Goal: Understand process/instructions: Learn about a topic

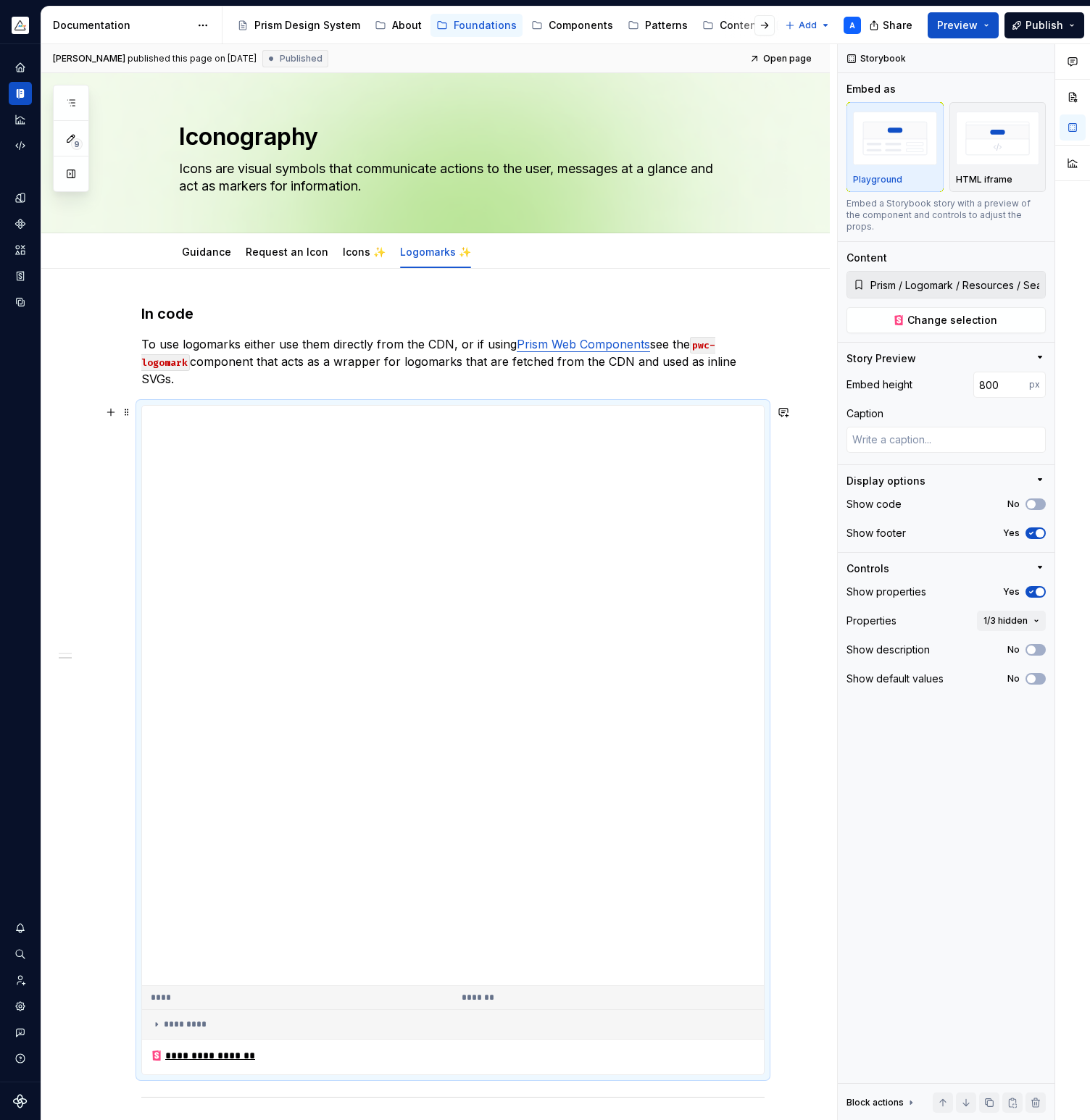
scroll to position [514, 0]
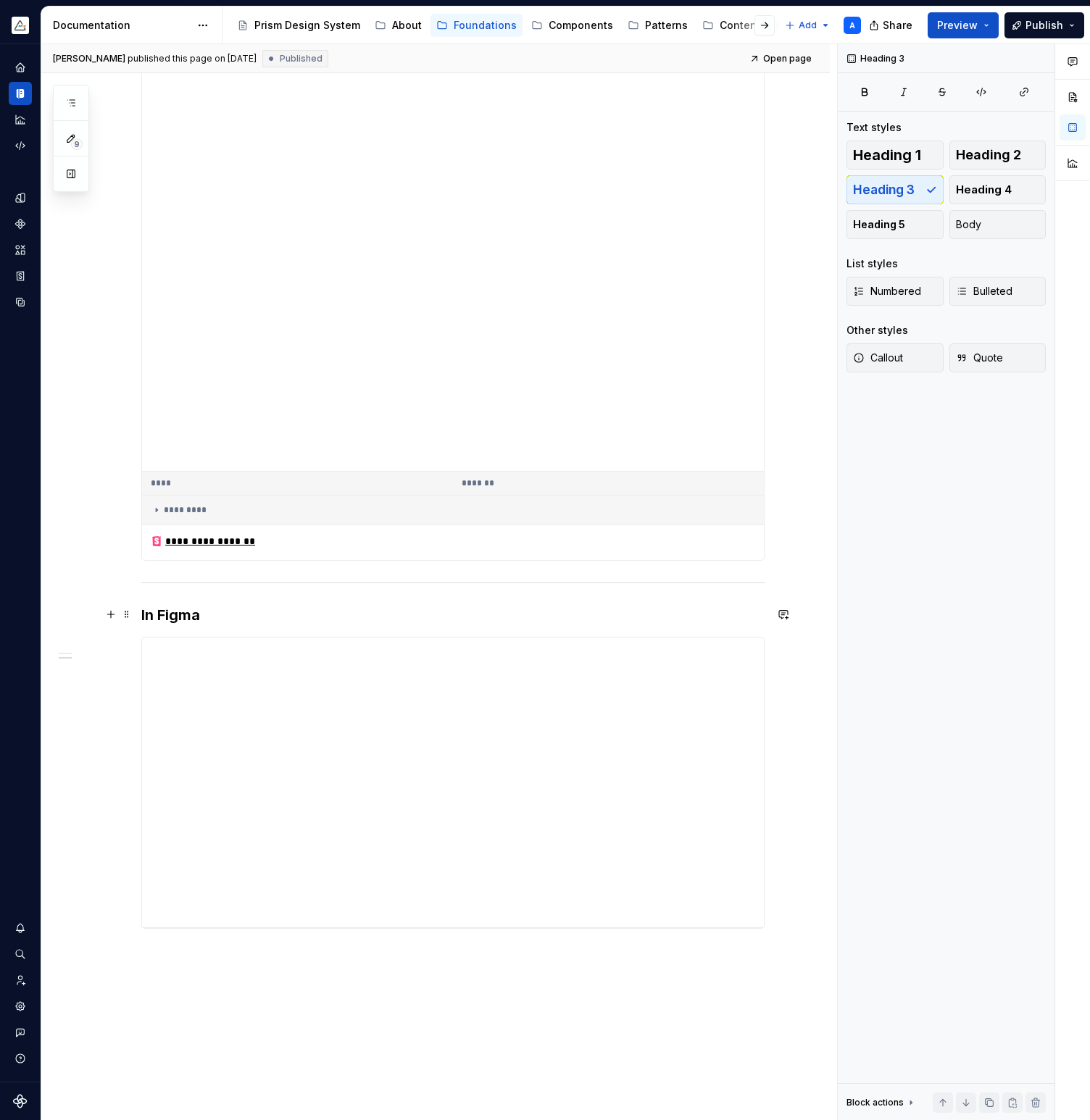
click at [229, 611] on h3 "In Figma" at bounding box center [453, 615] width 623 height 20
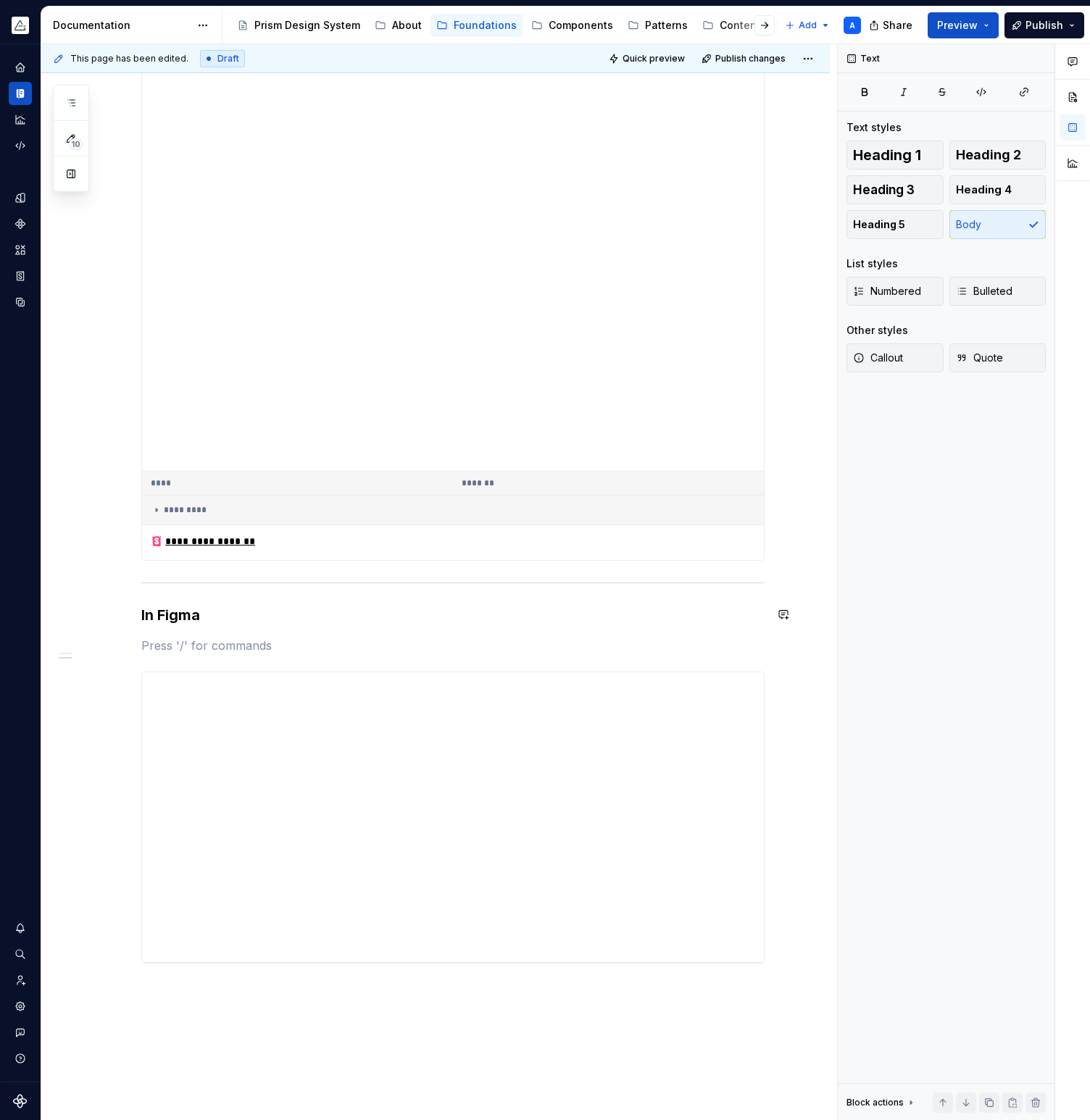
type textarea "*"
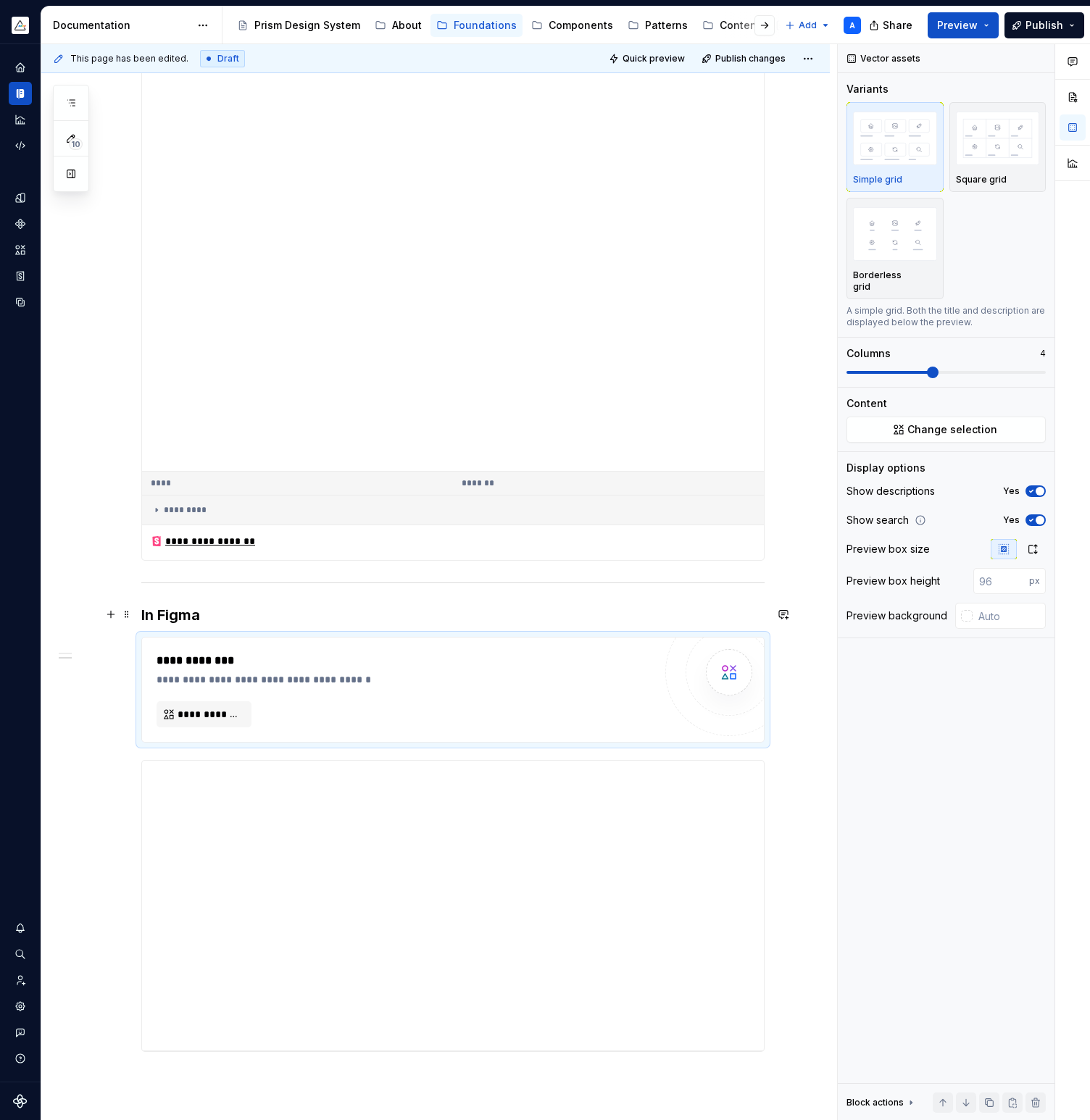
click at [252, 613] on h3 "In Figma" at bounding box center [453, 615] width 623 height 20
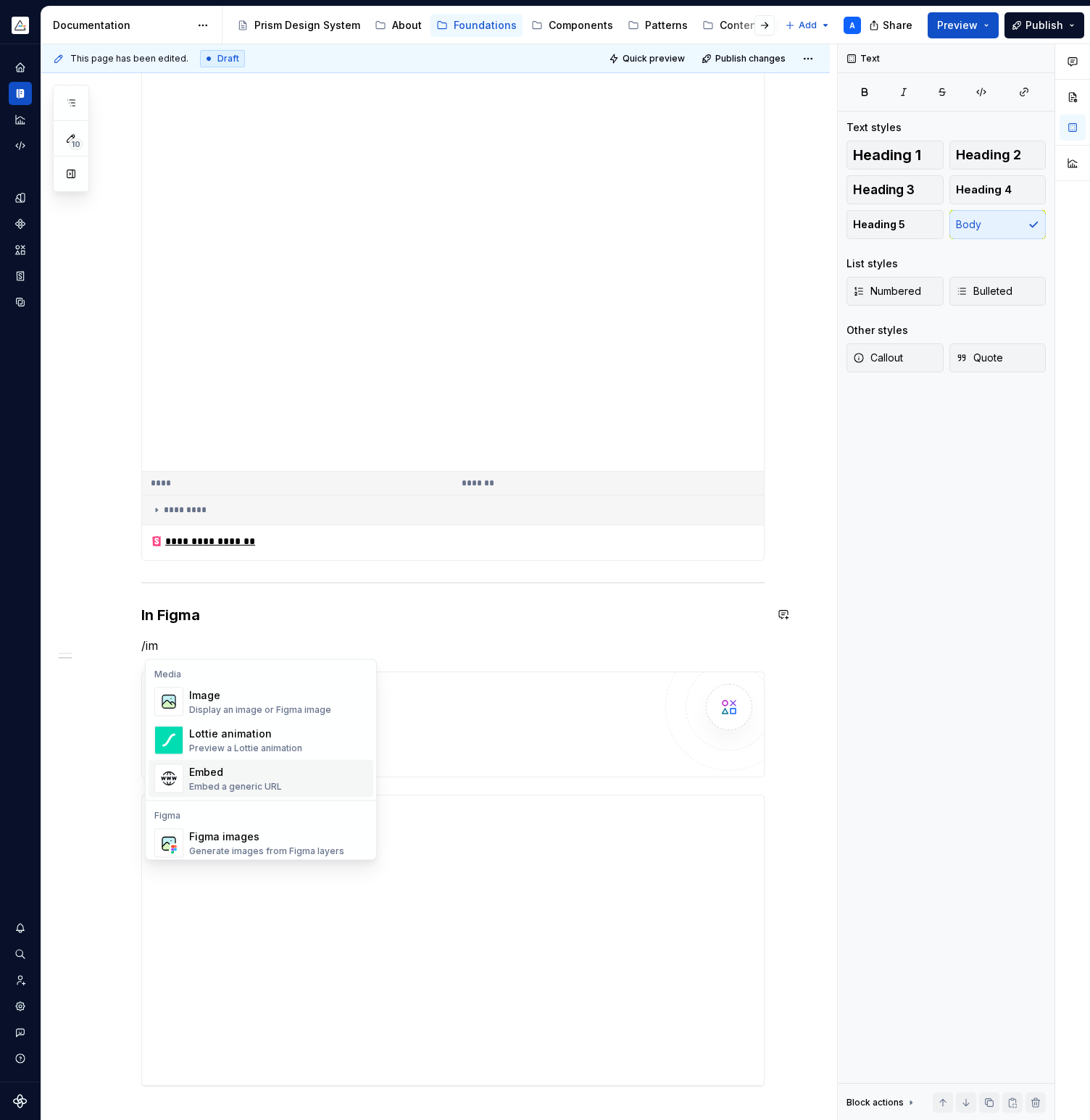
scroll to position [5, 0]
click at [289, 826] on div "Figma images" at bounding box center [266, 832] width 155 height 14
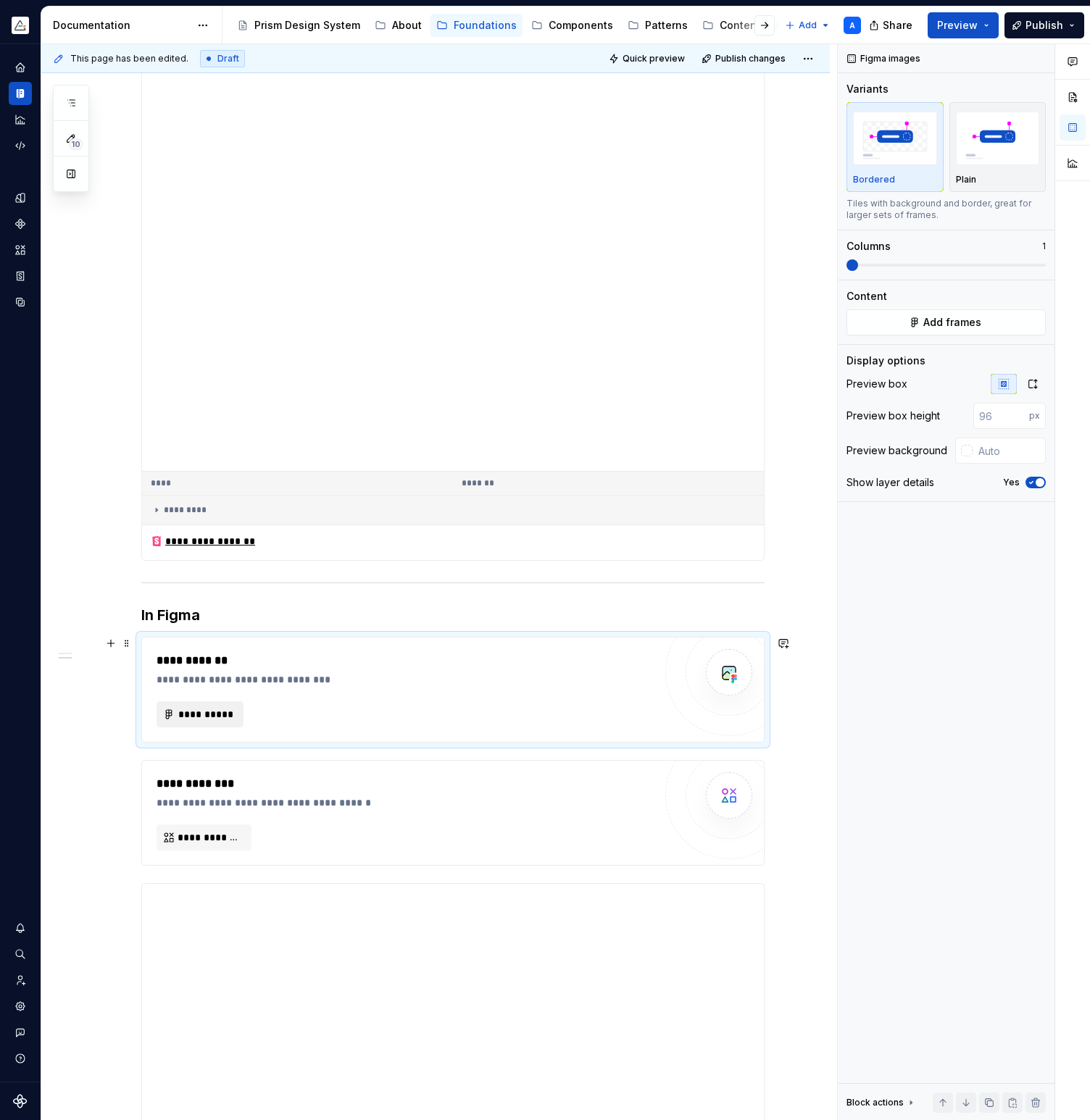
click at [208, 710] on span "**********" at bounding box center [206, 714] width 56 height 14
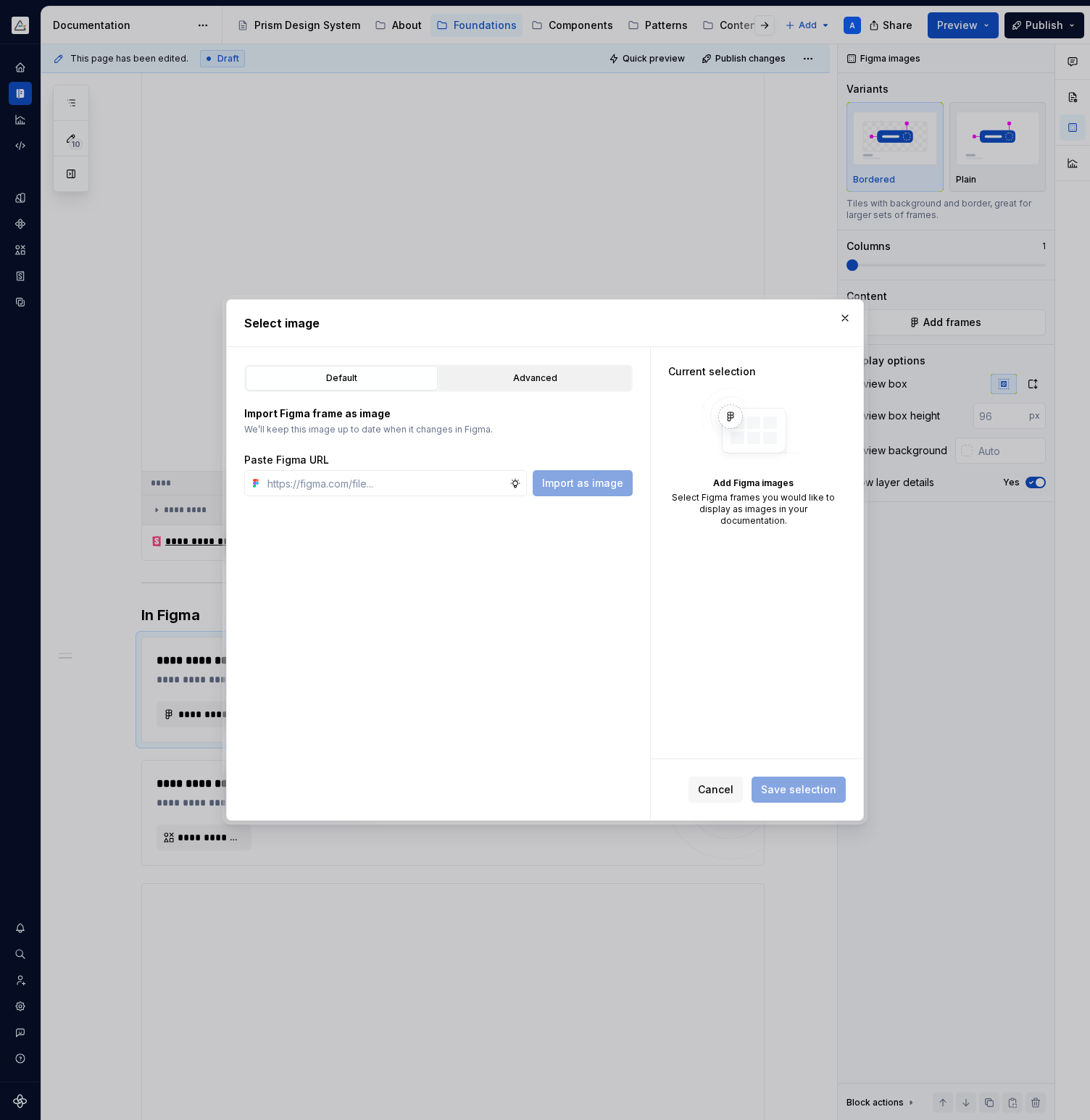
click at [550, 369] on button "Advanced" at bounding box center [535, 378] width 192 height 25
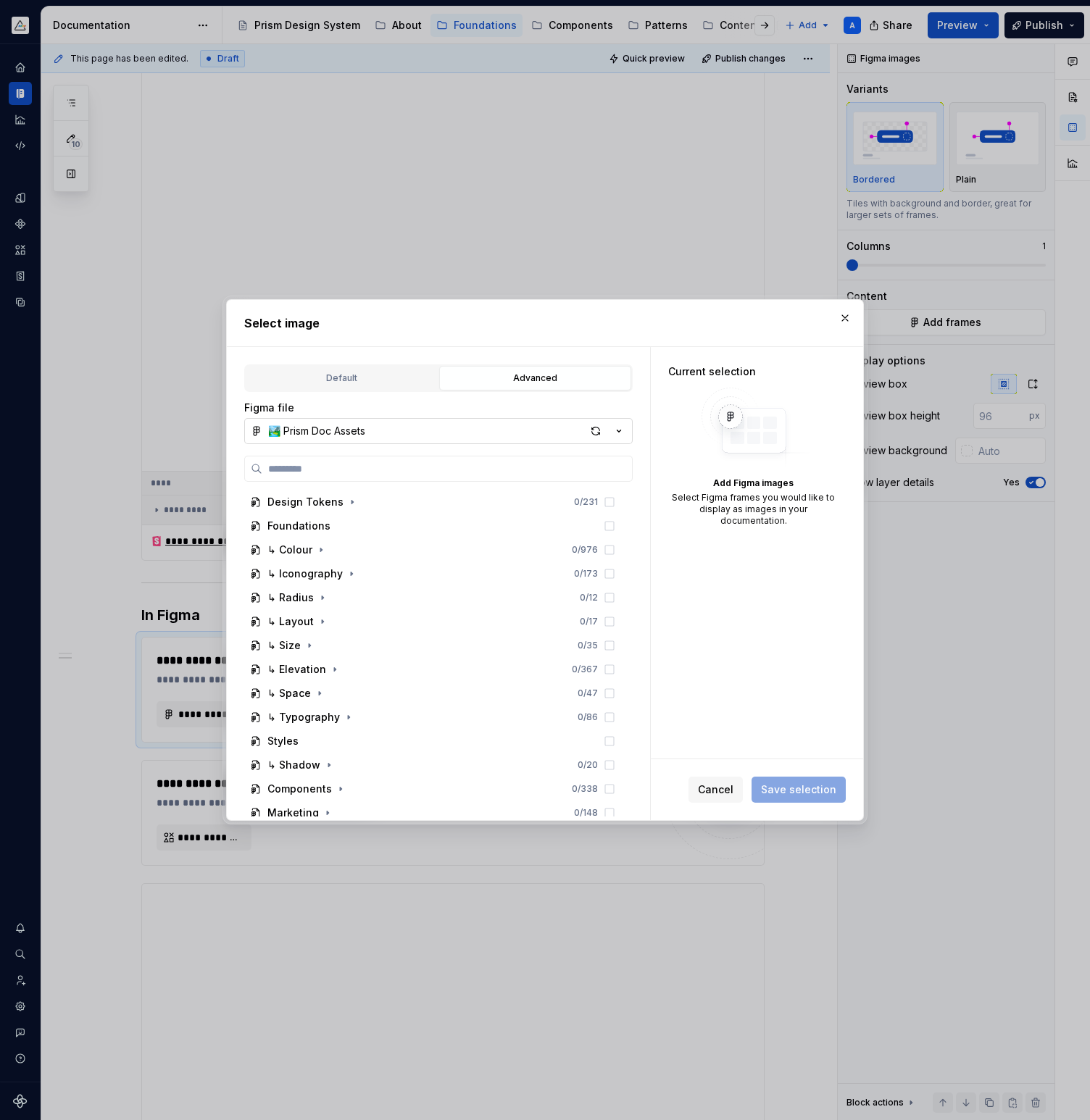
click at [371, 425] on button "🏞️ Prism Doc Assets" at bounding box center [439, 432] width 389 height 26
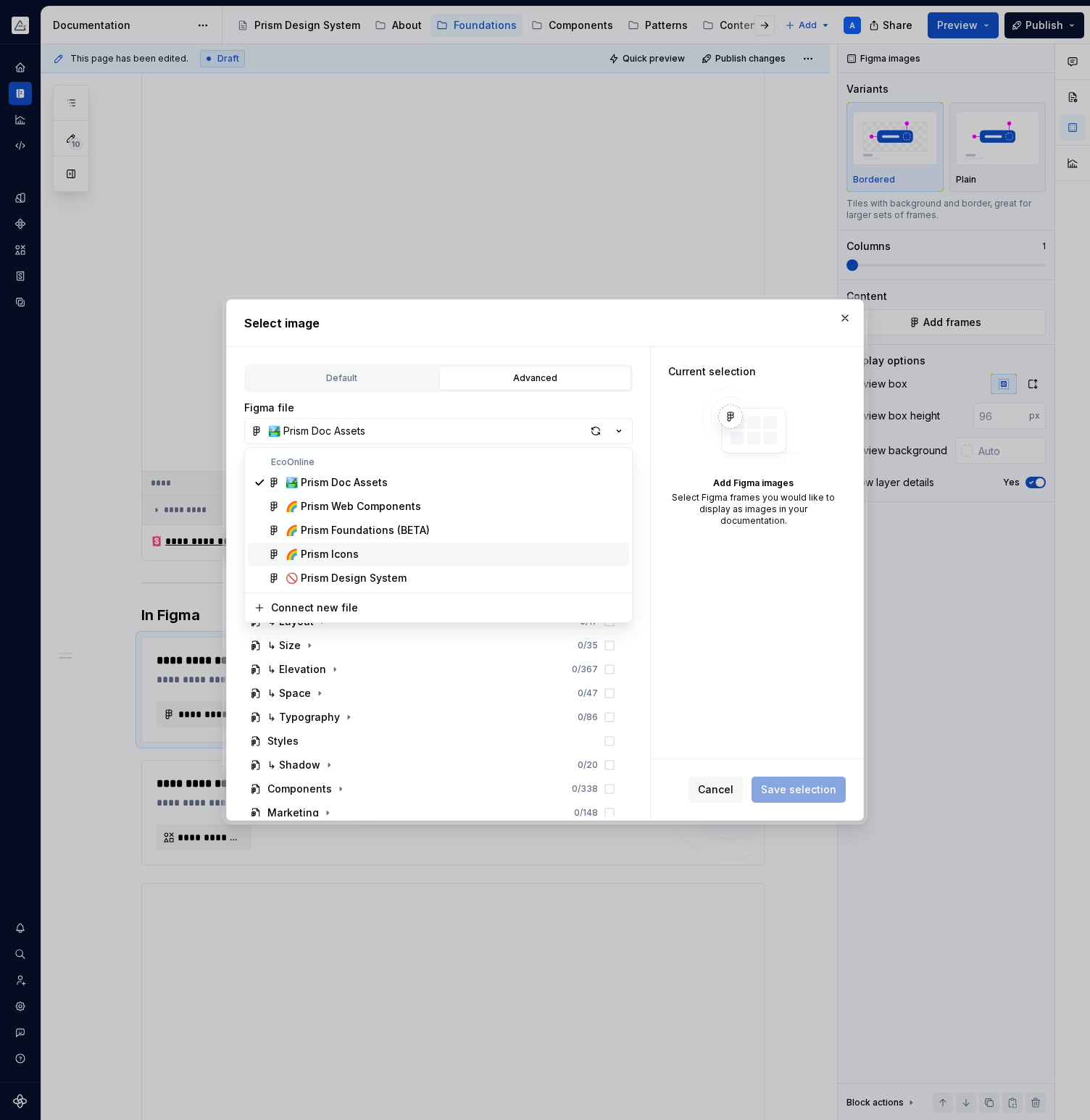
click at [368, 549] on div "🌈 Prism Icons" at bounding box center [454, 554] width 338 height 14
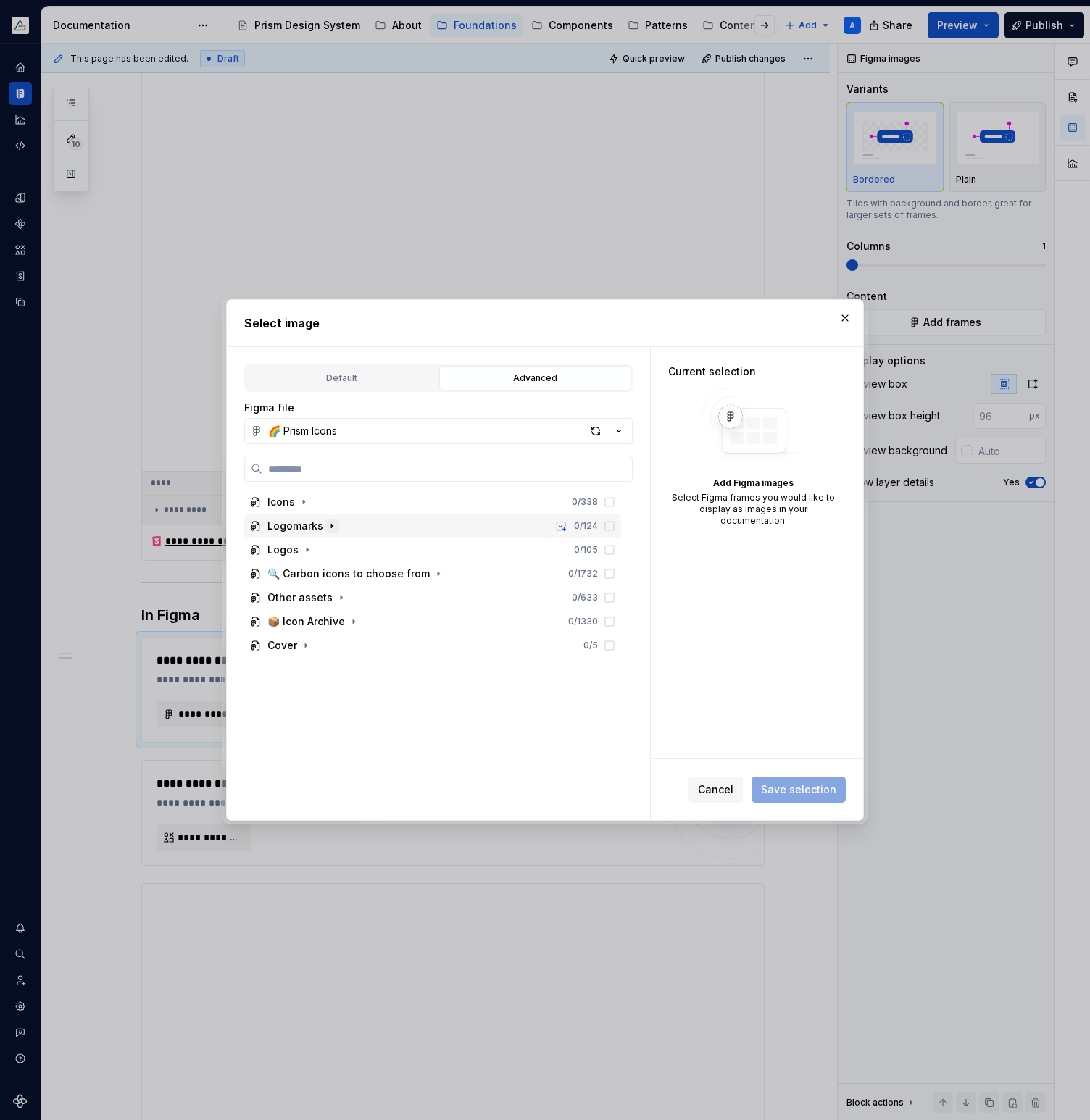
click at [331, 526] on icon "button" at bounding box center [332, 527] width 2 height 4
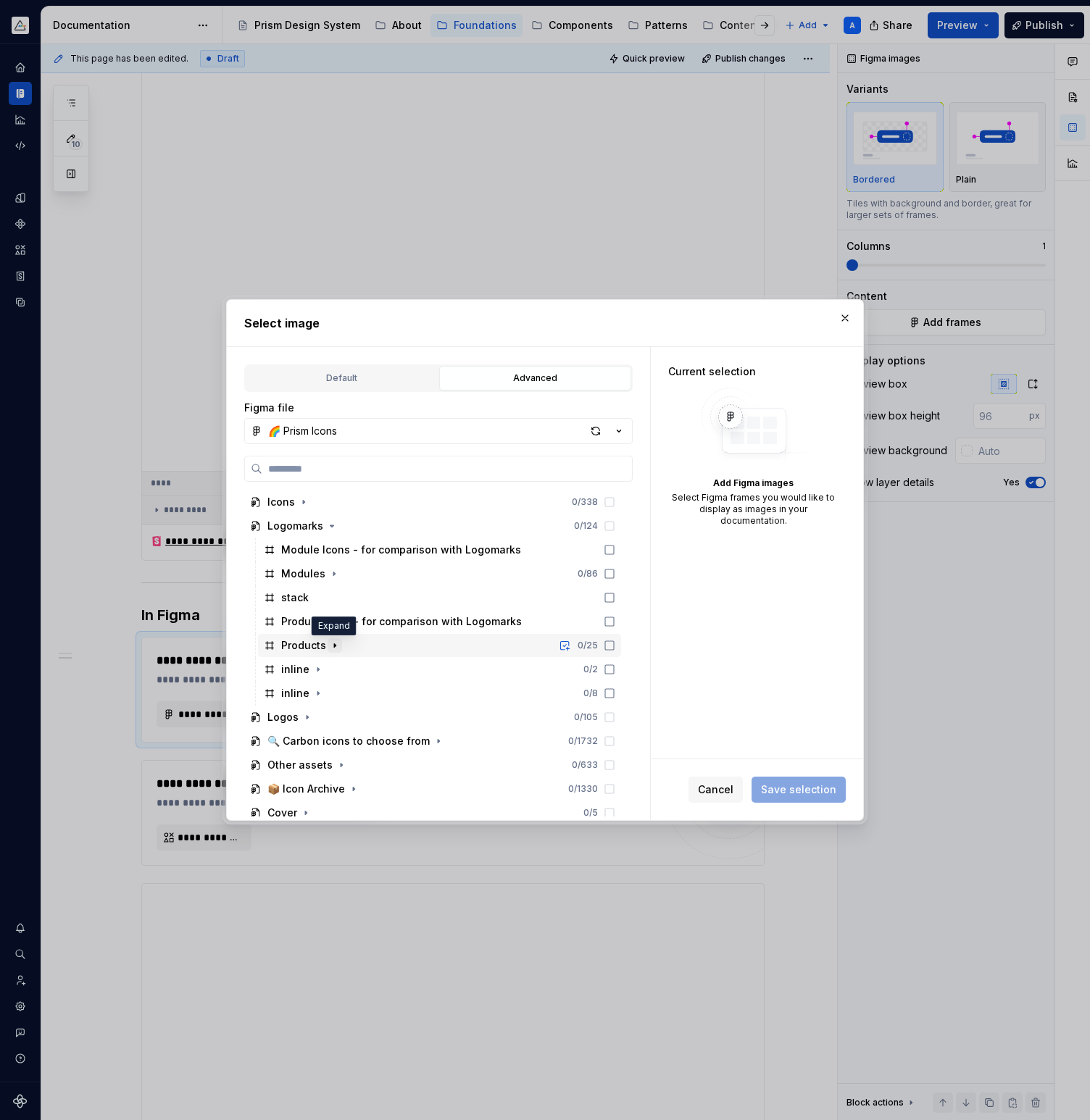
click at [334, 645] on icon "button" at bounding box center [335, 646] width 2 height 4
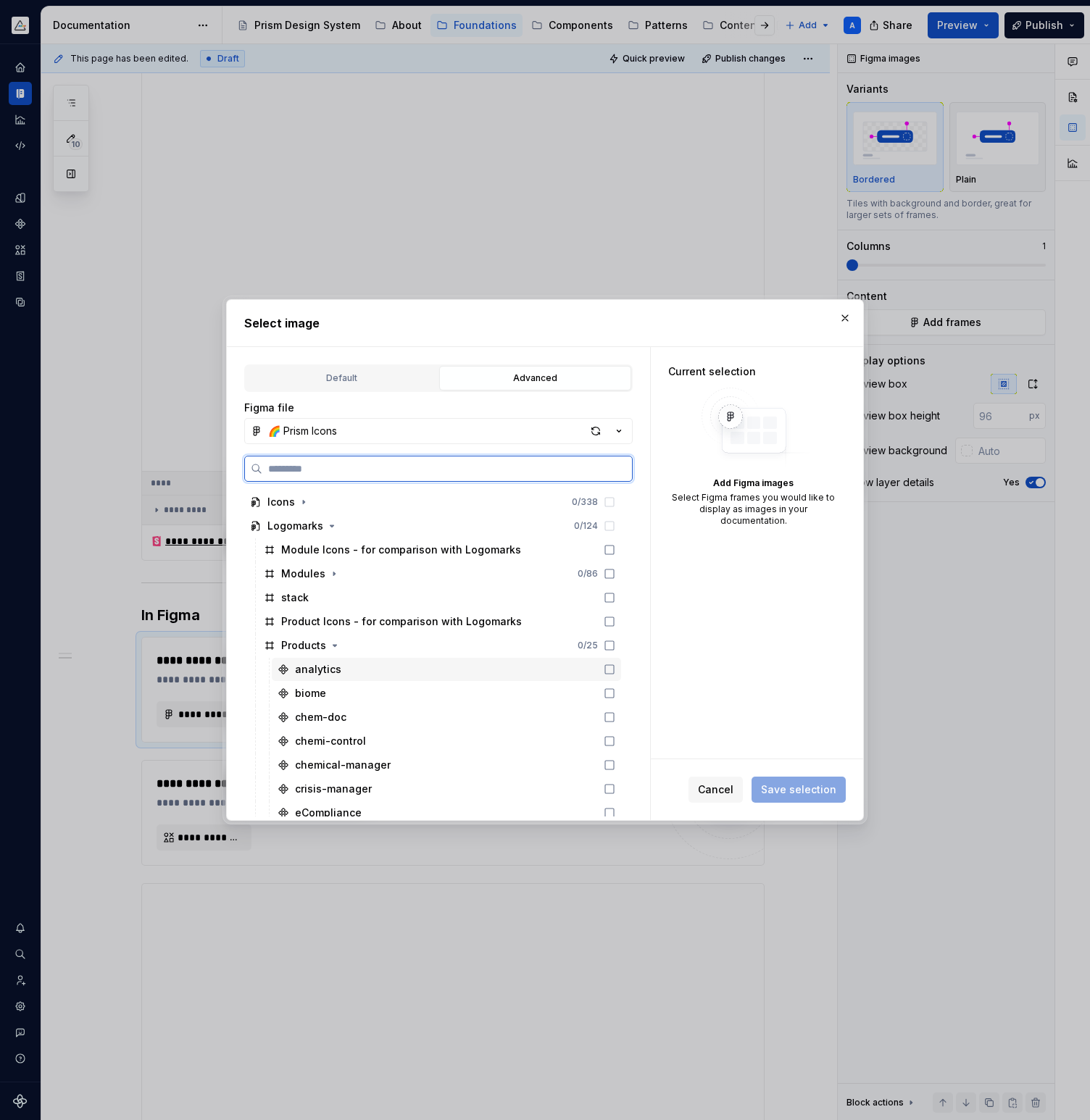
click at [351, 665] on div "analytics" at bounding box center [446, 669] width 349 height 23
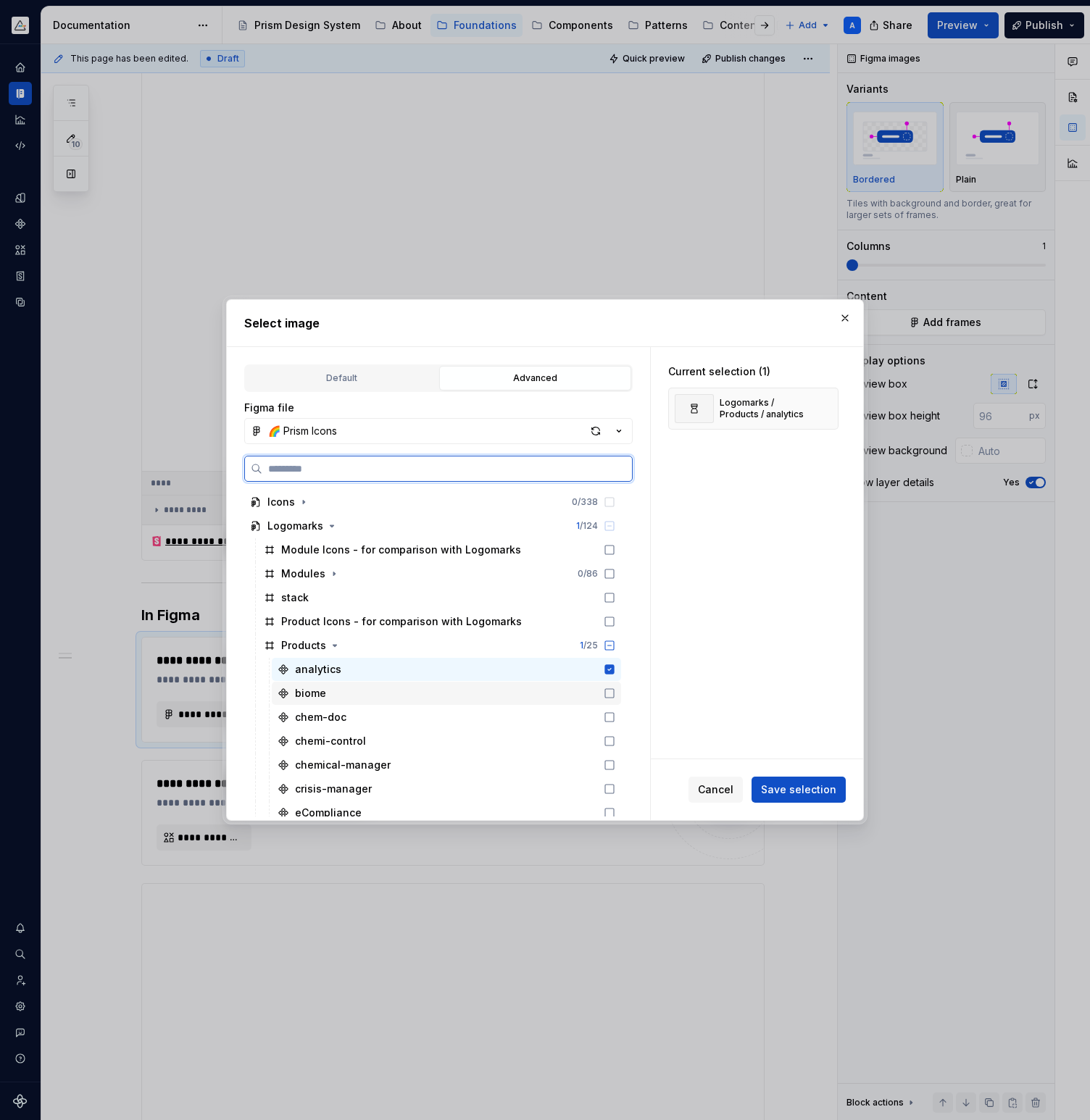
click at [381, 687] on div "biome" at bounding box center [446, 694] width 349 height 23
click at [410, 715] on div "chem-doc" at bounding box center [446, 717] width 349 height 23
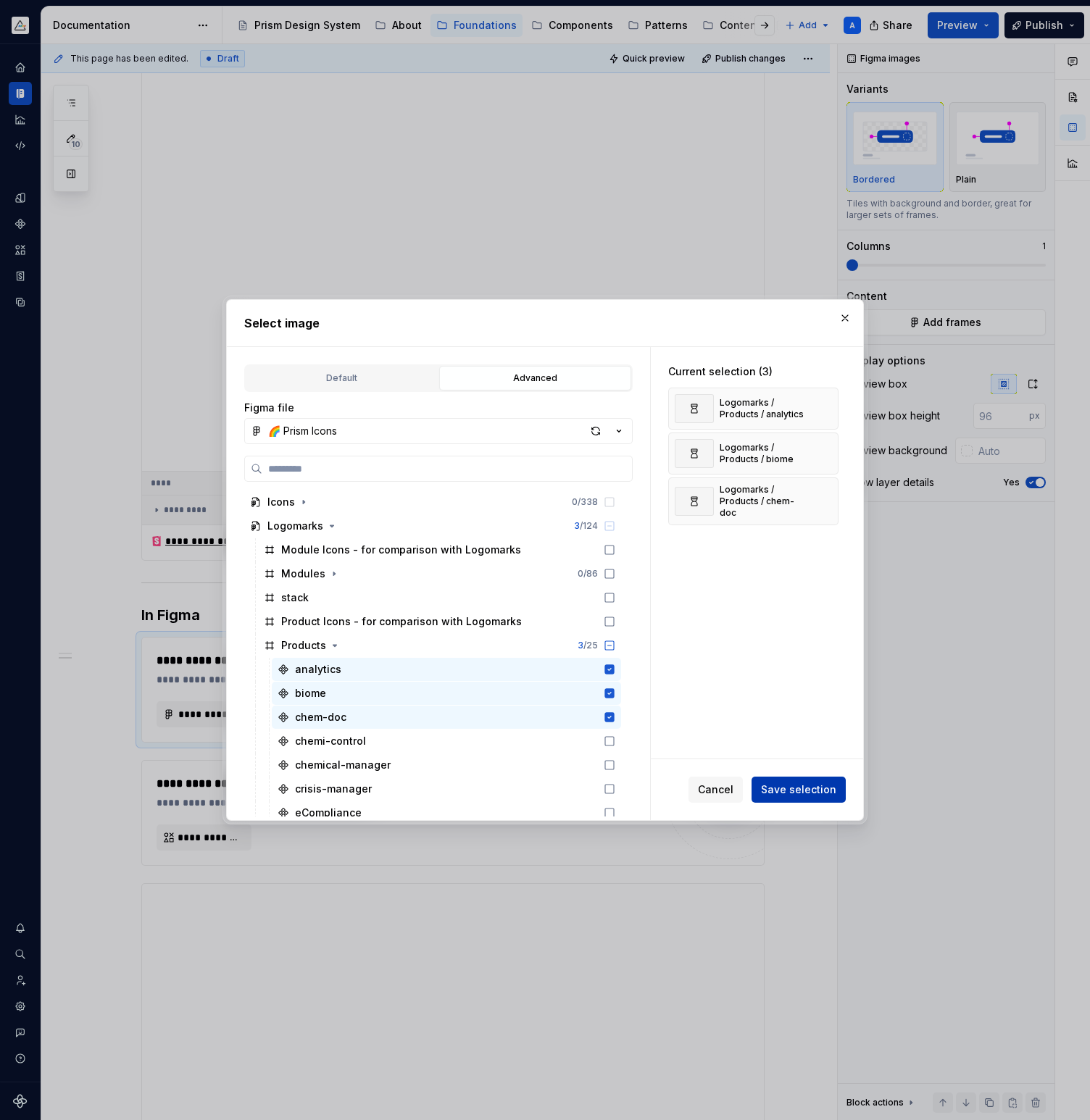
click at [787, 796] on span "Save selection" at bounding box center [798, 789] width 76 height 14
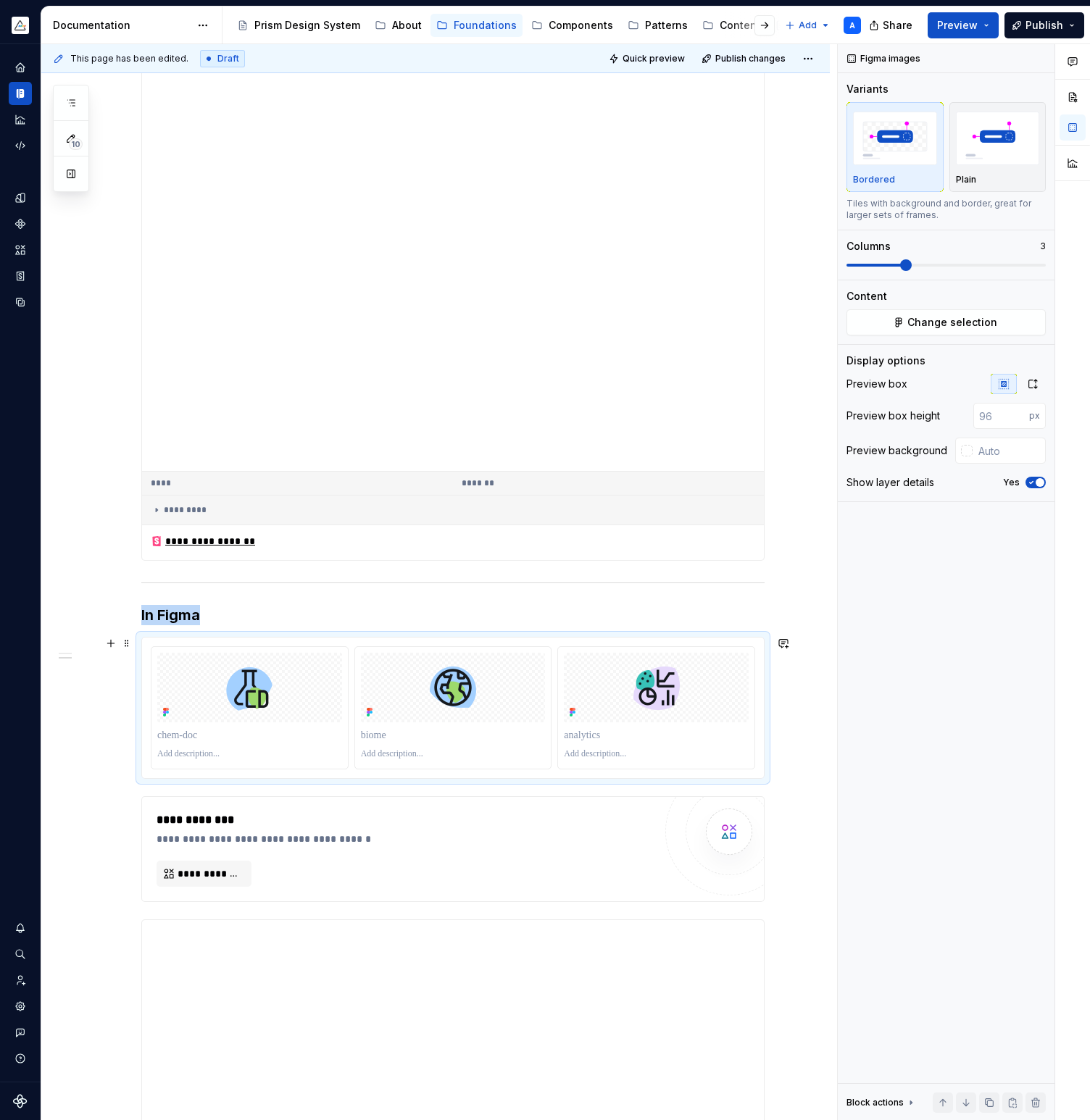
click at [787, 775] on div "**********" at bounding box center [435, 660] width 788 height 1811
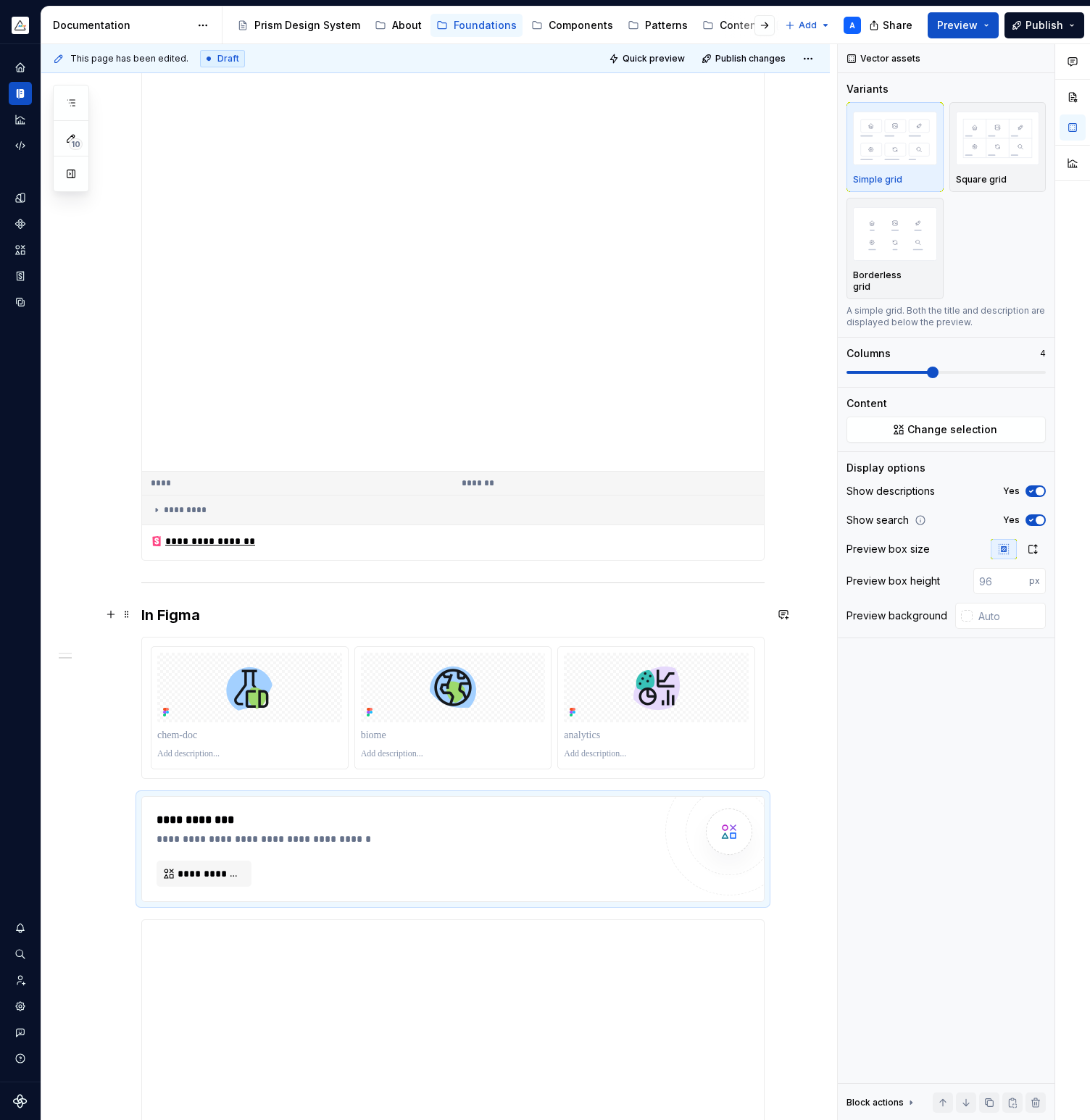
click at [489, 608] on h3 "In Figma" at bounding box center [453, 615] width 623 height 20
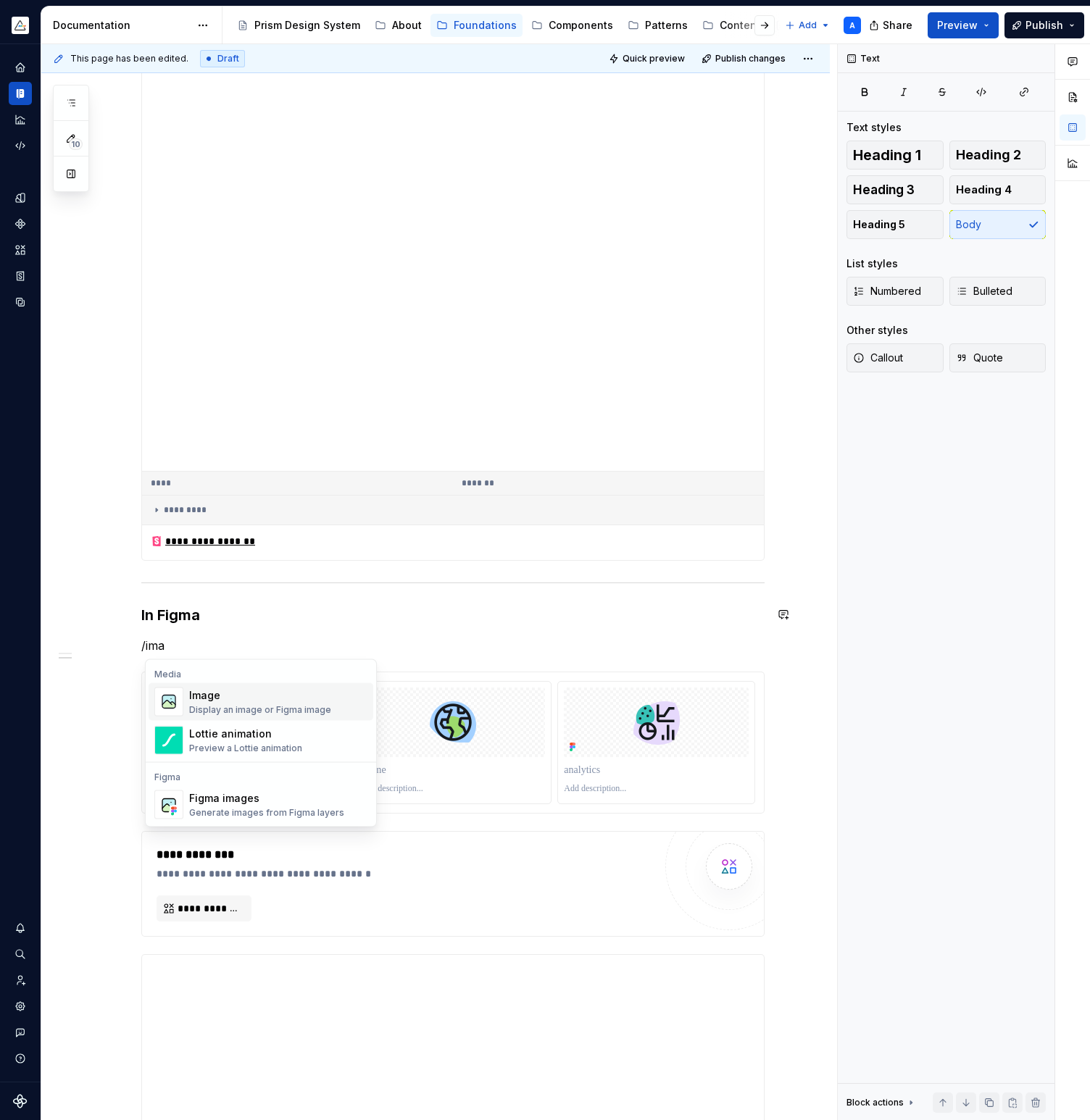
click at [264, 702] on div "Image" at bounding box center [260, 695] width 142 height 14
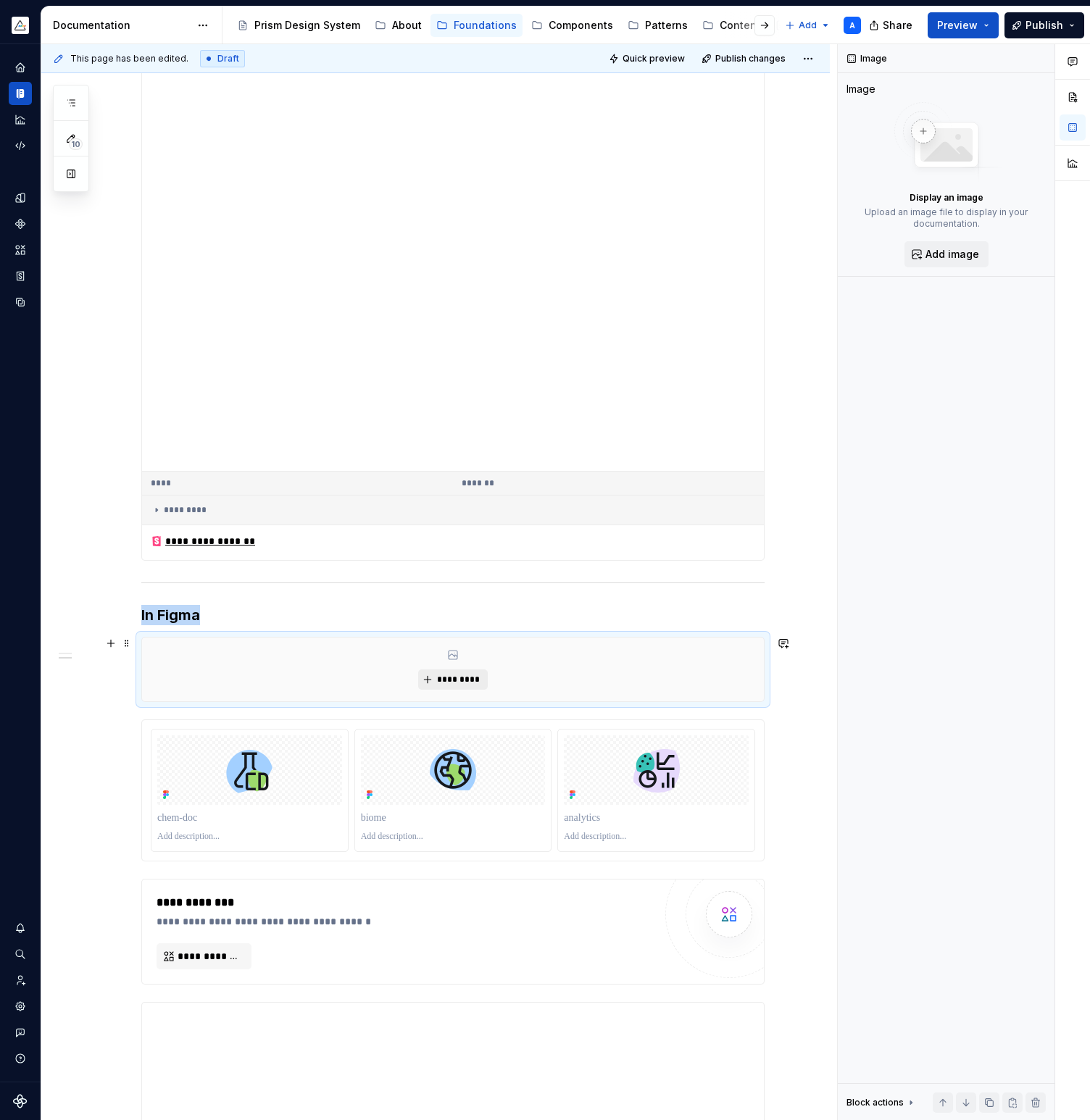
click at [441, 681] on span "*********" at bounding box center [458, 680] width 44 height 11
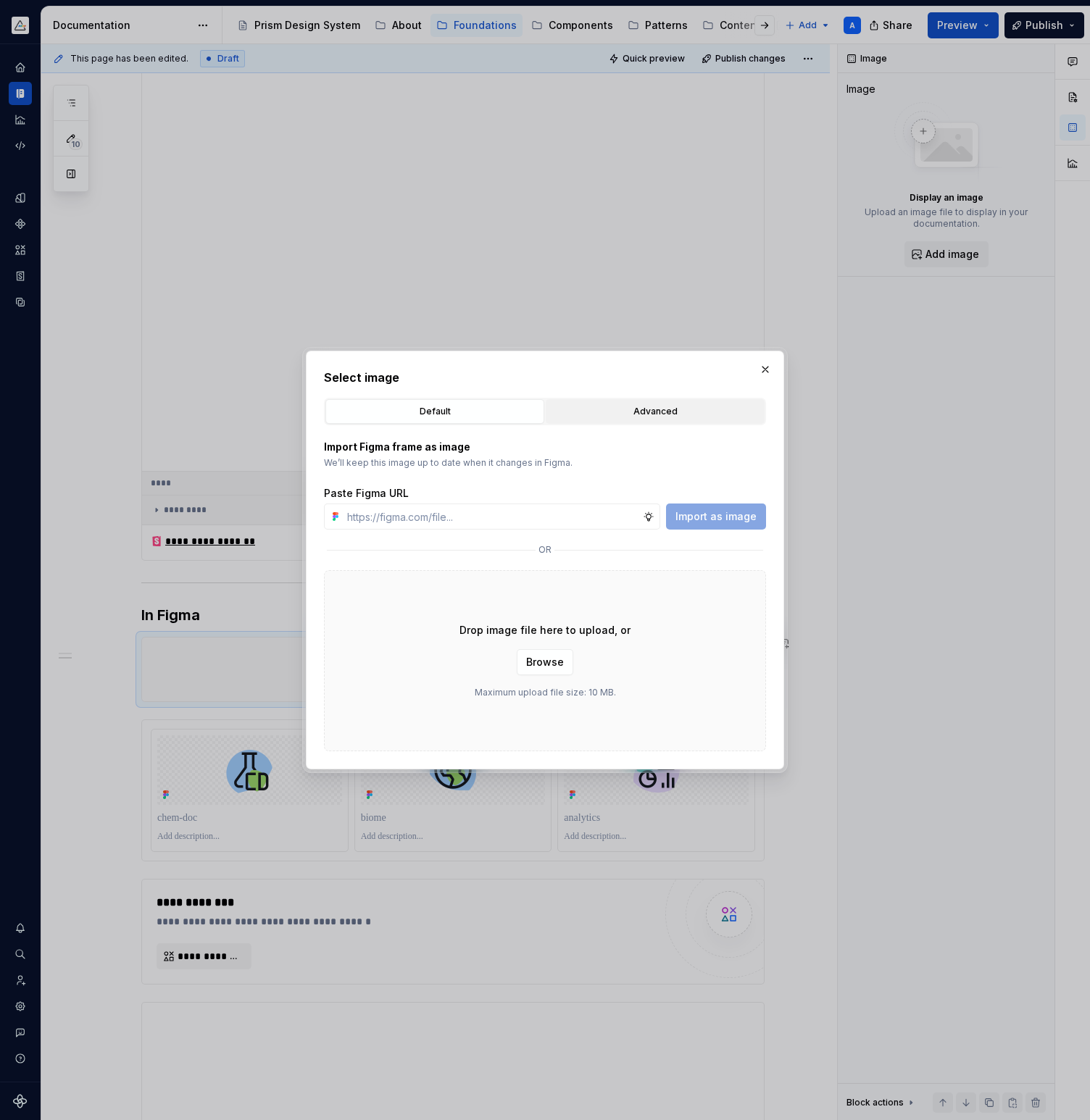
click at [627, 418] on div "Advanced" at bounding box center [654, 411] width 208 height 14
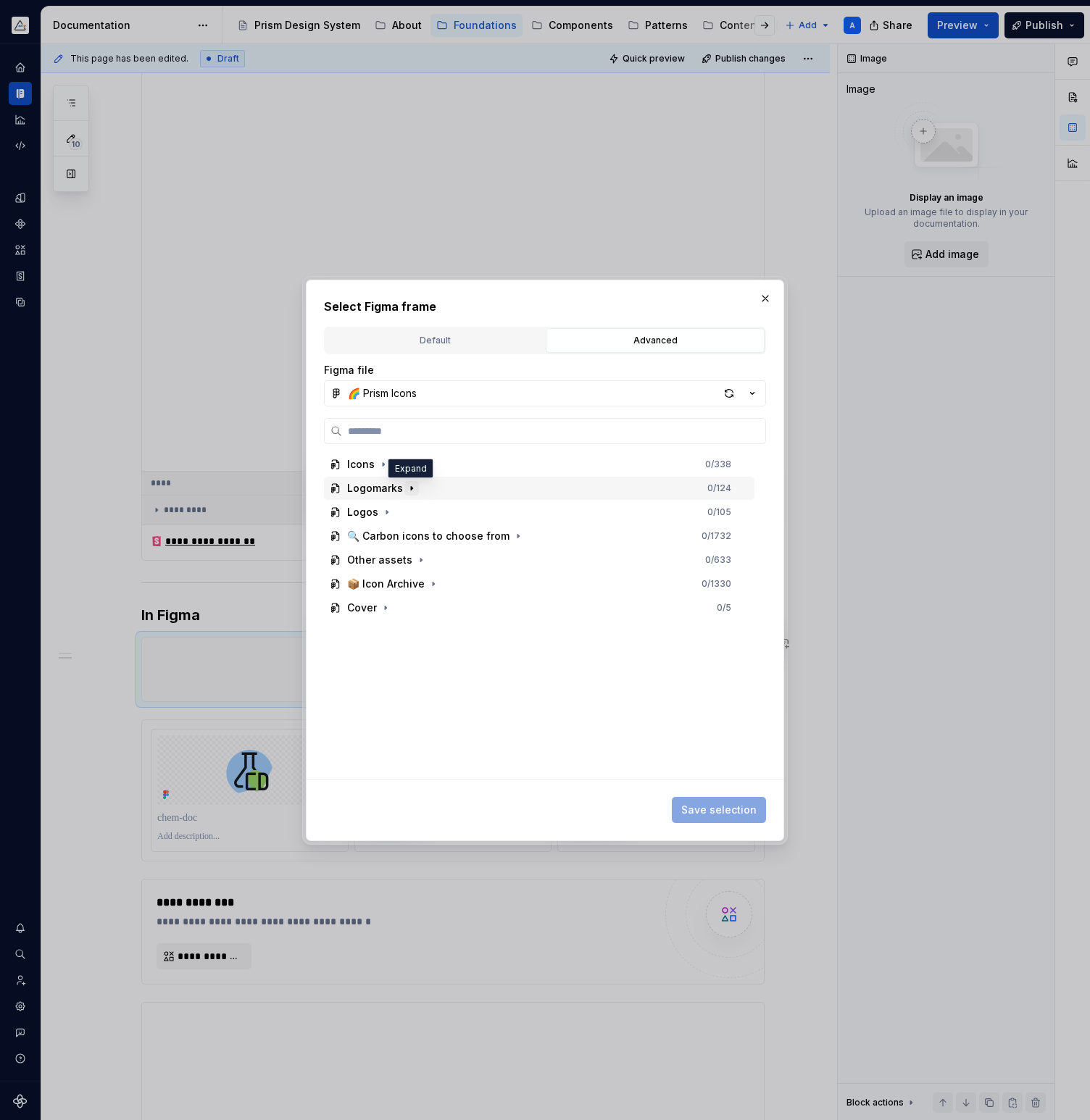
click at [411, 489] on icon "button" at bounding box center [411, 488] width 2 height 4
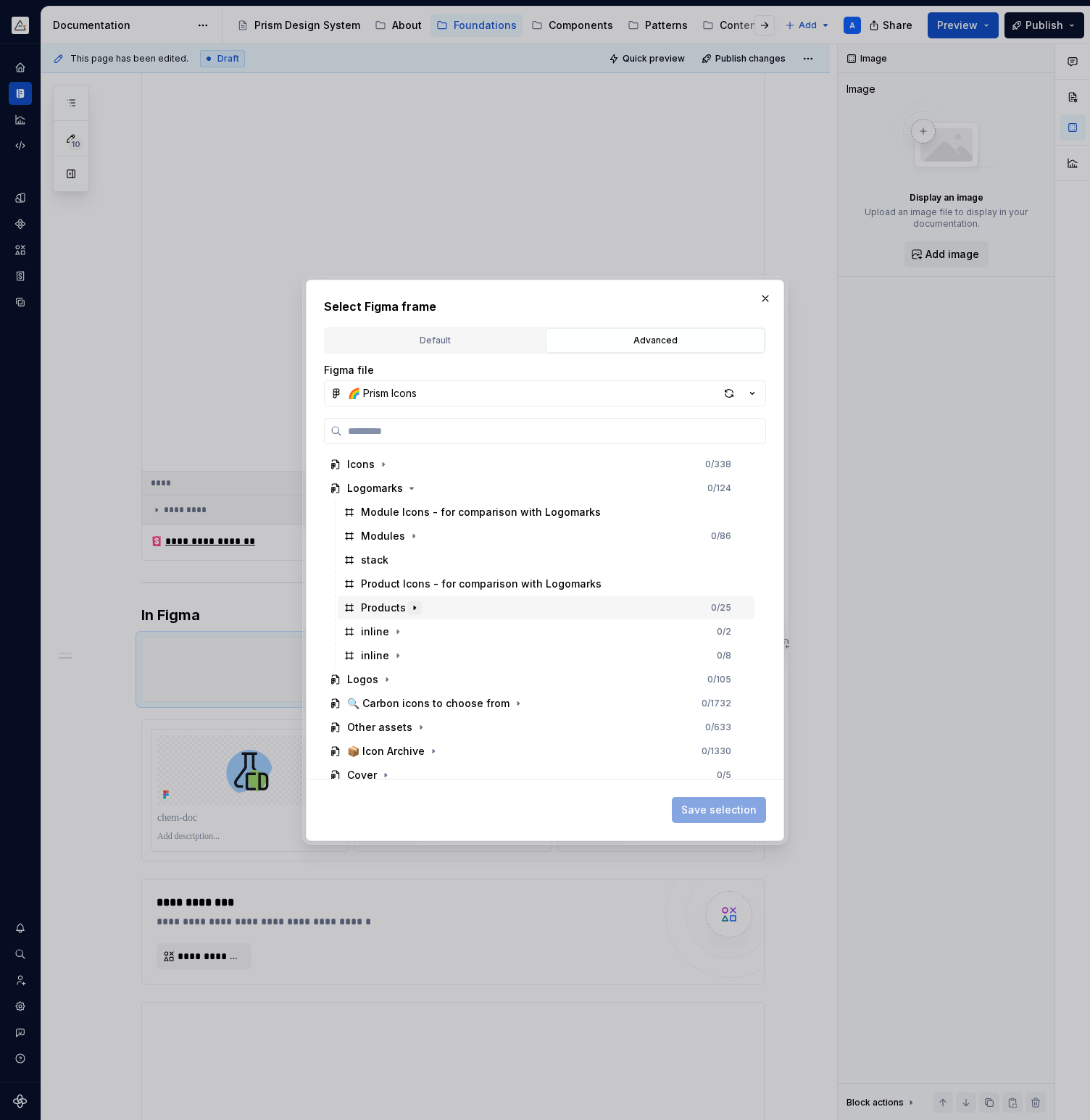
click at [414, 607] on icon "button" at bounding box center [415, 607] width 2 height 4
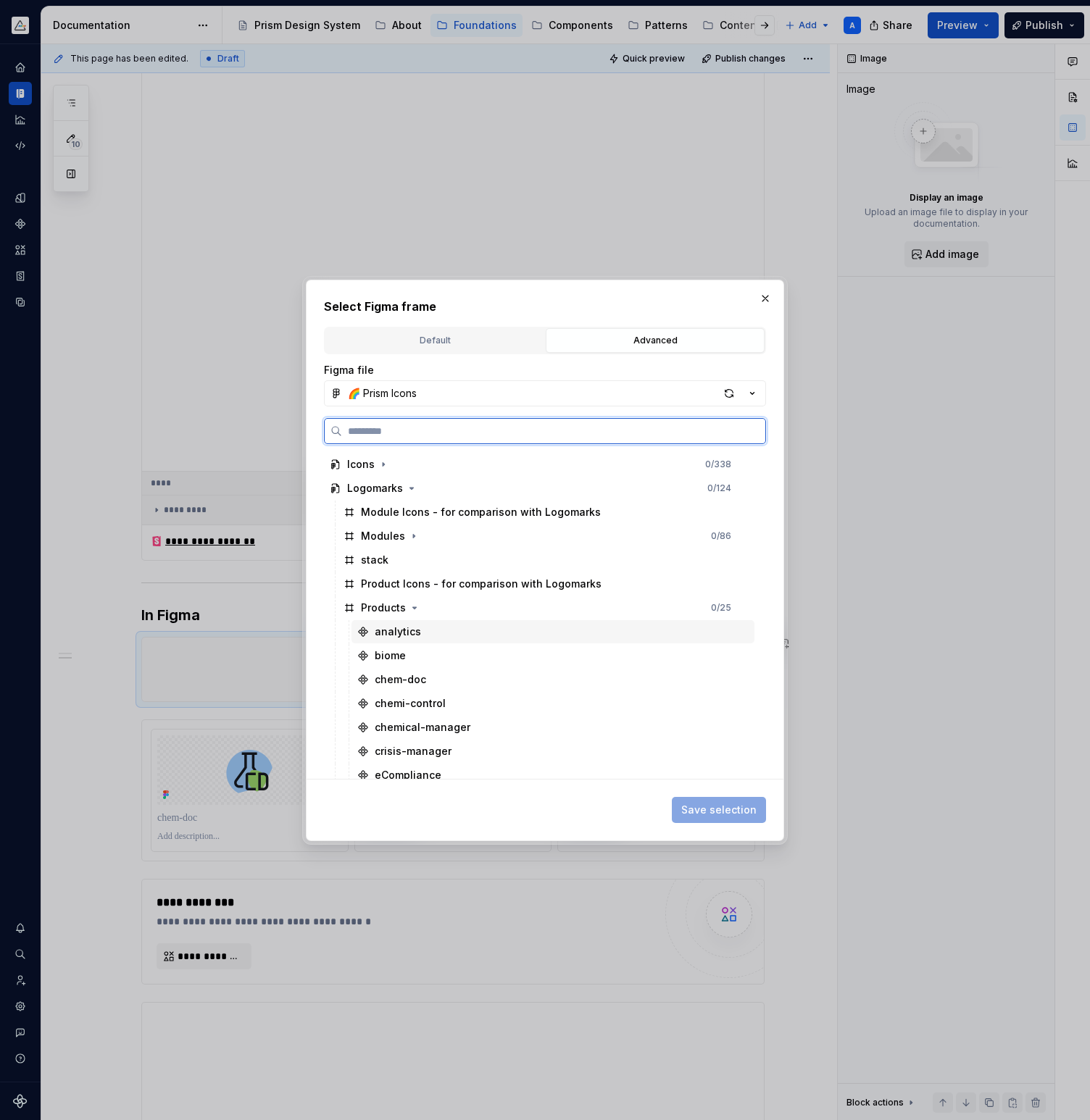
click at [406, 629] on div "analytics" at bounding box center [397, 632] width 47 height 14
click at [403, 650] on div "biome" at bounding box center [389, 656] width 31 height 14
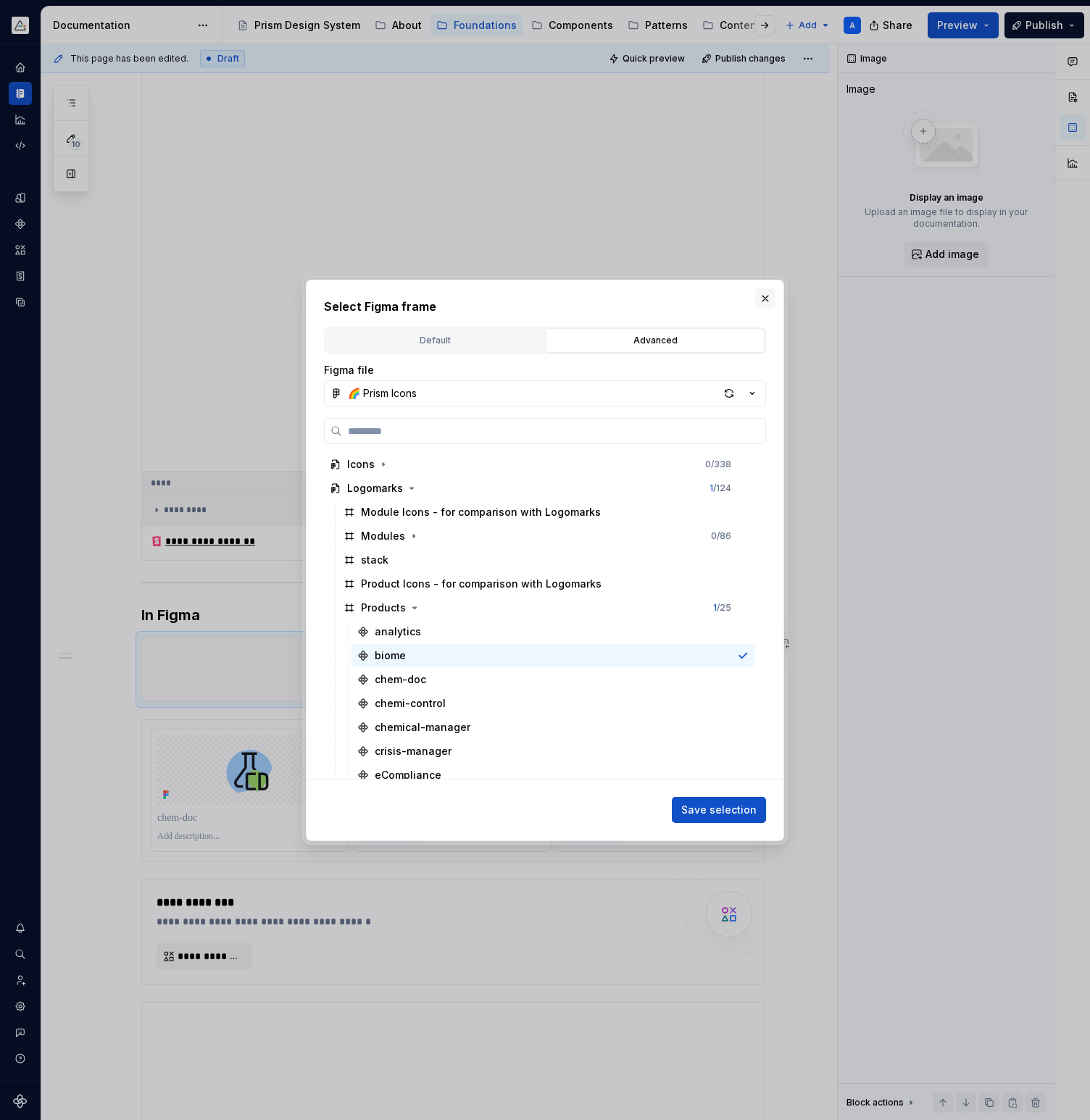
click at [765, 301] on button "button" at bounding box center [765, 298] width 20 height 20
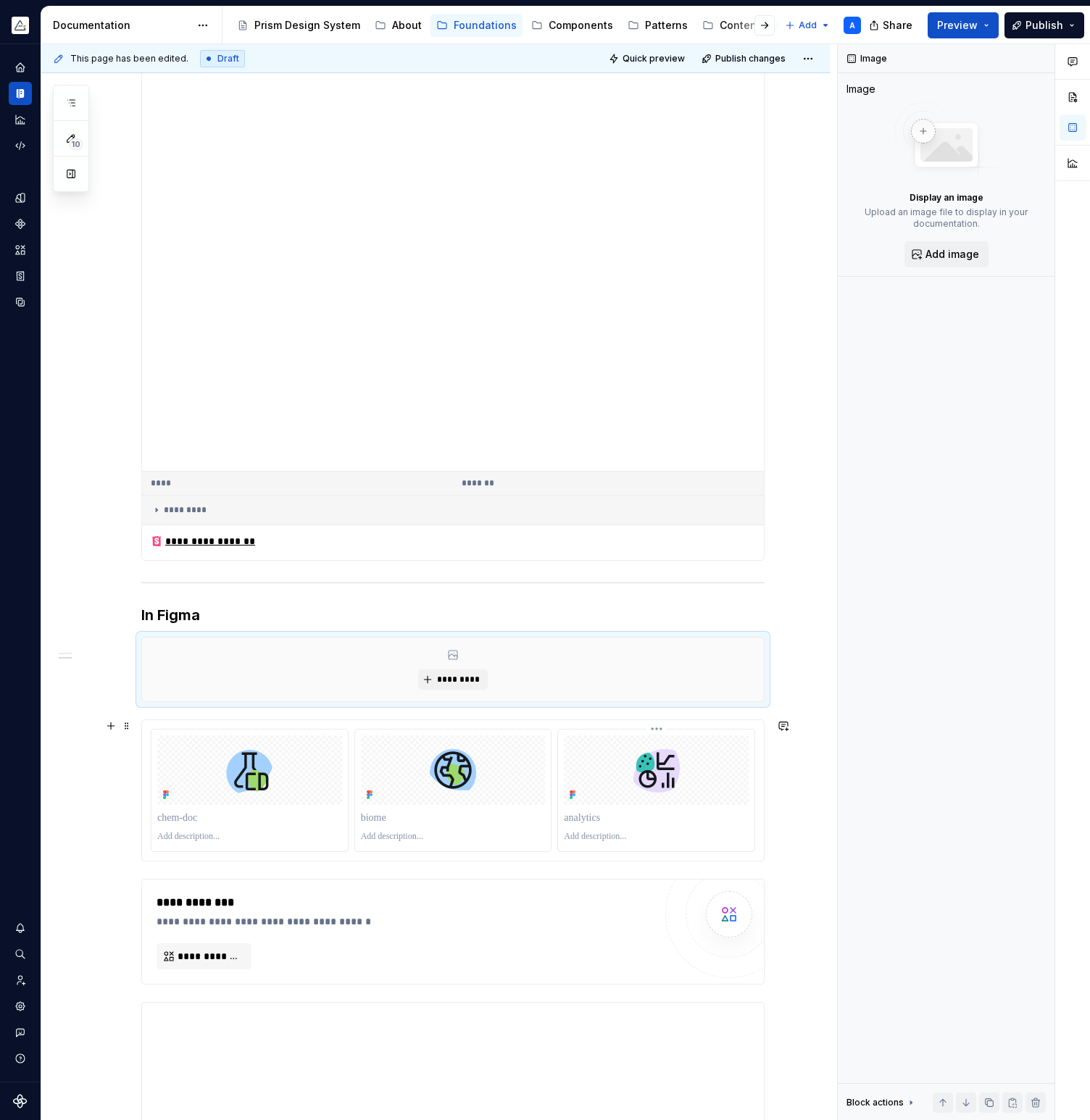
click at [692, 790] on div at bounding box center [656, 770] width 185 height 69
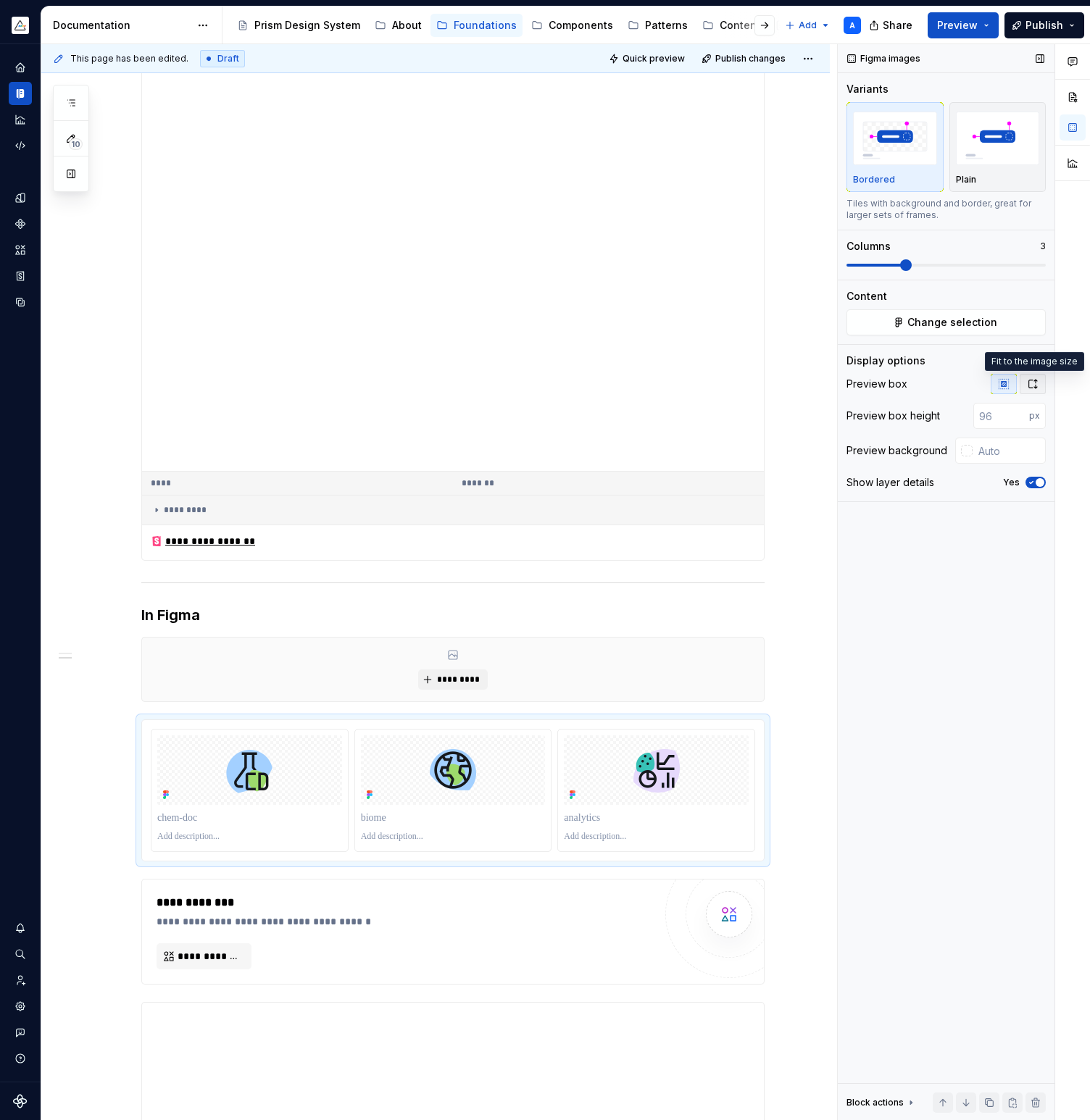
click at [1028, 382] on icon "button" at bounding box center [1032, 383] width 11 height 11
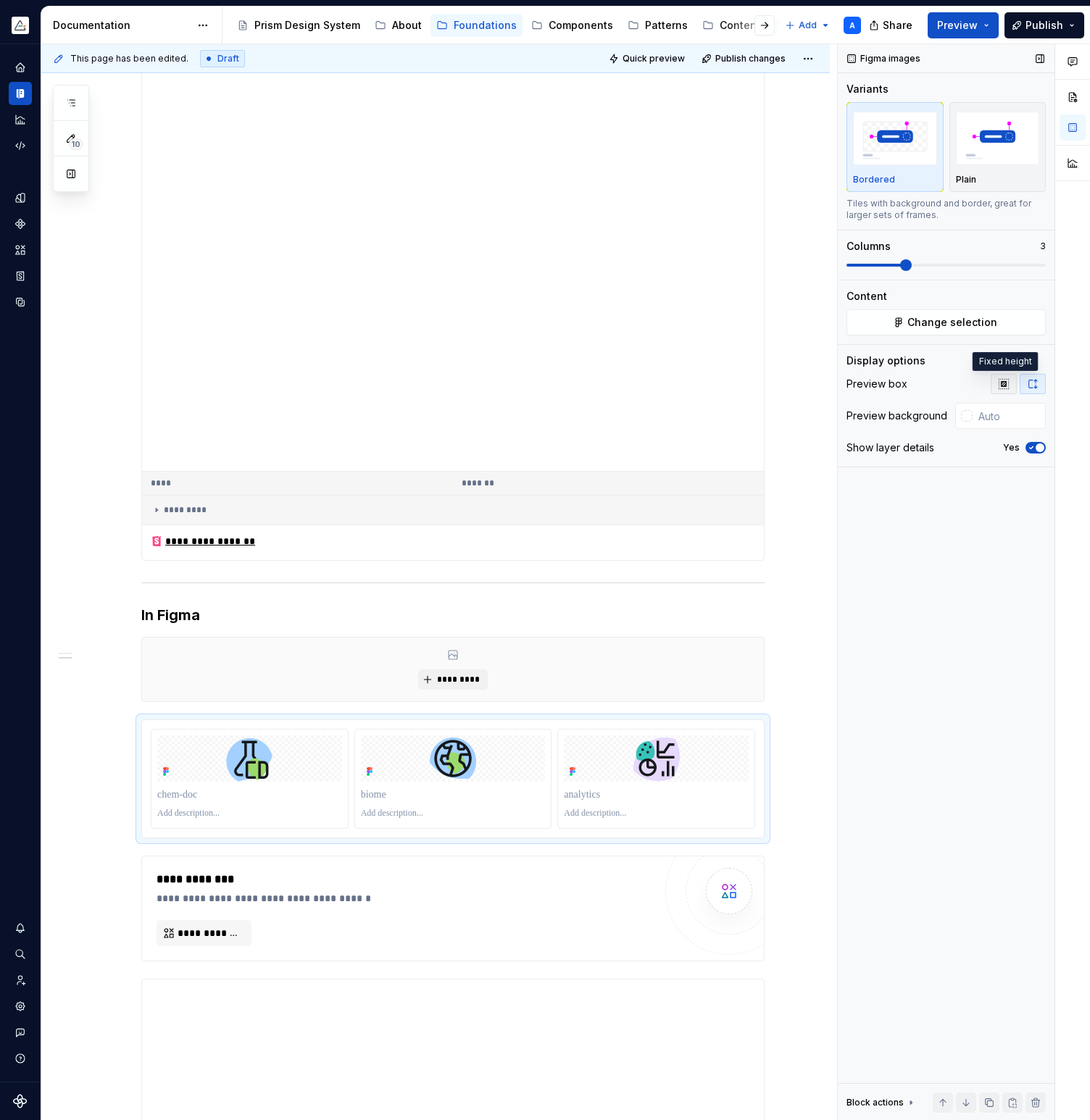
click at [1005, 381] on icon "button" at bounding box center [1003, 383] width 11 height 11
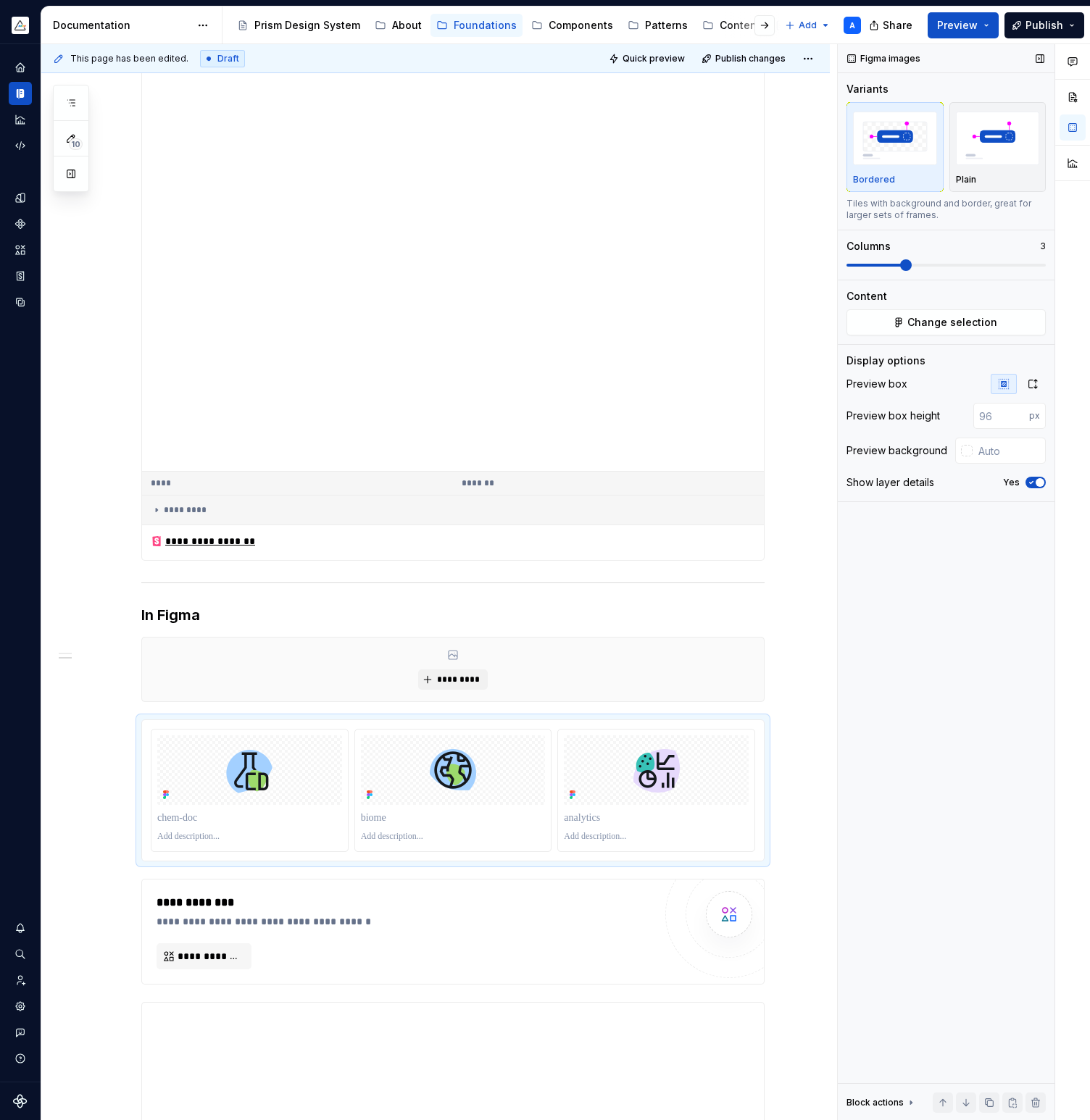
click at [1032, 484] on icon "button" at bounding box center [1030, 483] width 11 height 9
click at [1032, 484] on span "button" at bounding box center [1031, 483] width 9 height 9
click at [660, 62] on span "Quick preview" at bounding box center [653, 58] width 62 height 11
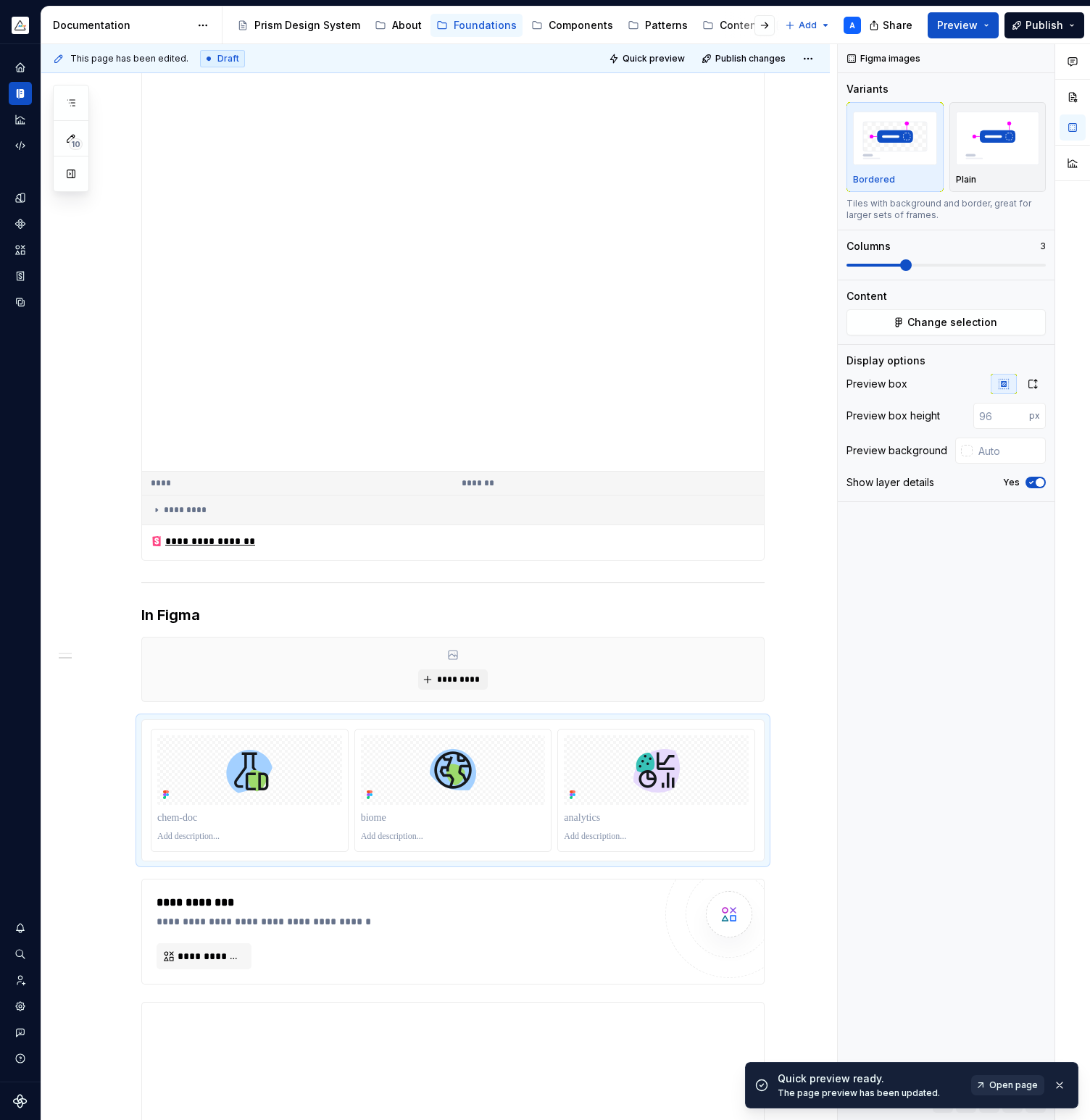
click at [1022, 1087] on span "Open page" at bounding box center [1013, 1085] width 48 height 11
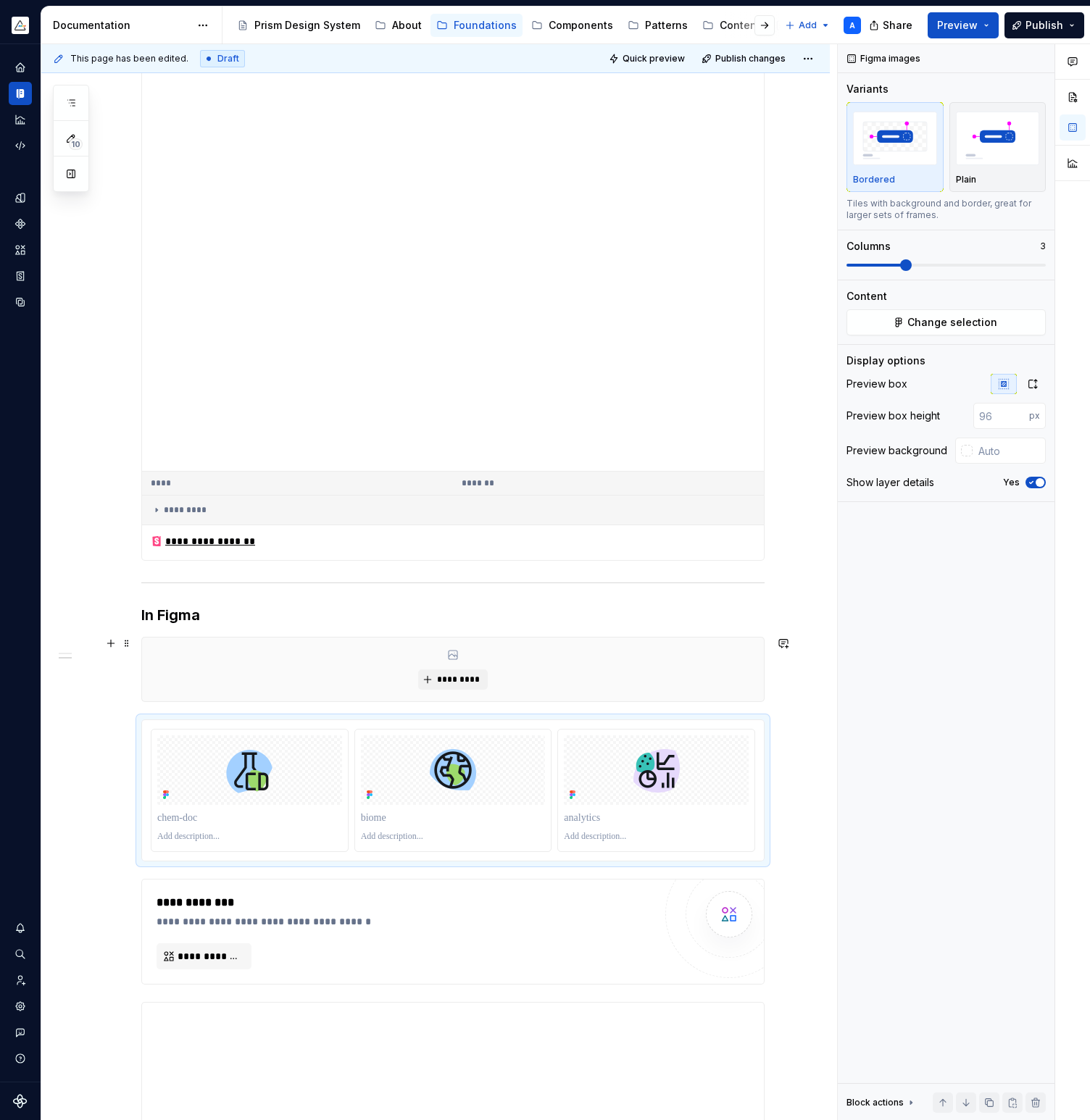
click at [645, 673] on div "*********" at bounding box center [453, 669] width 621 height 64
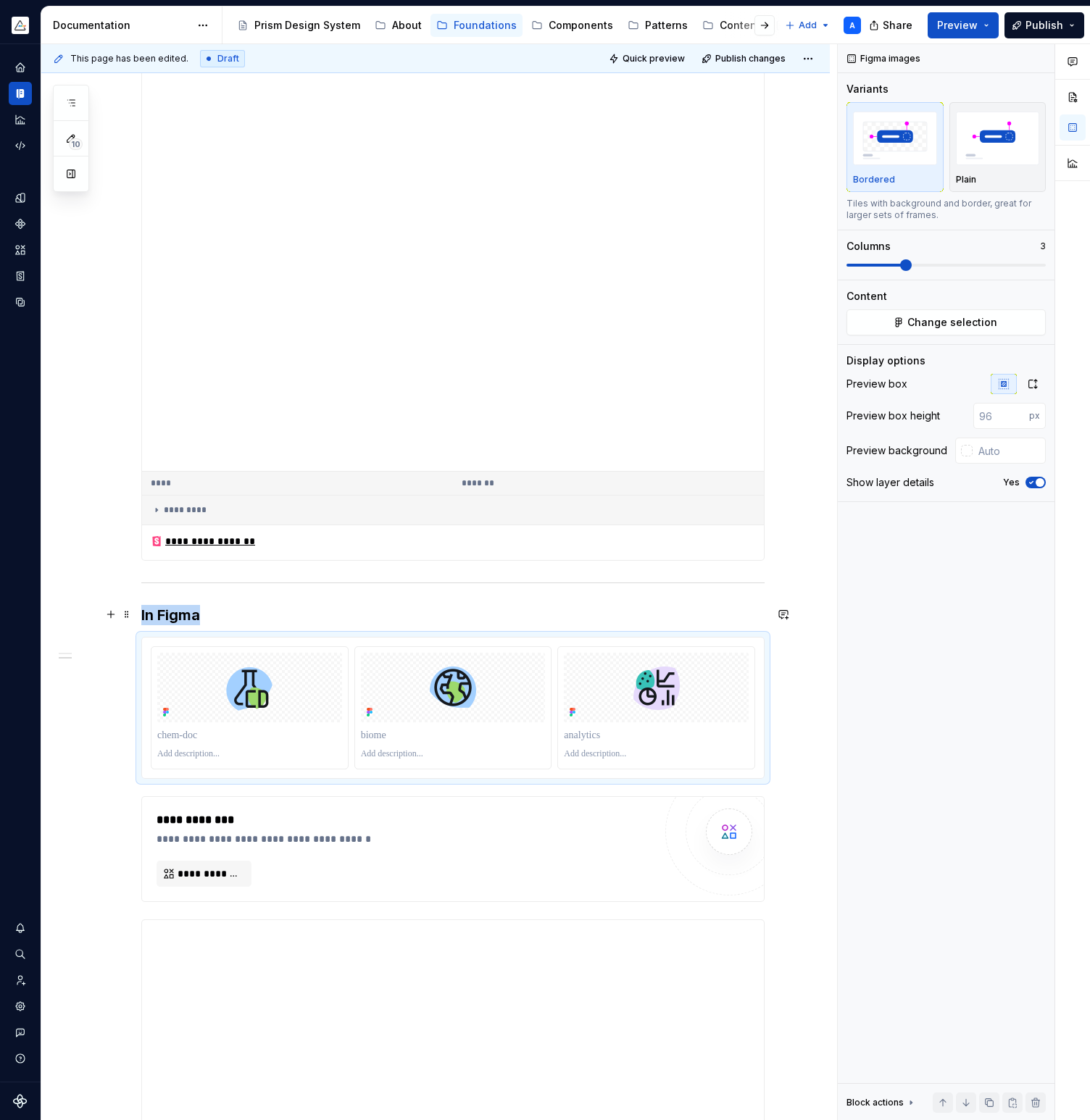
click at [378, 619] on h3 "In Figma" at bounding box center [453, 615] width 623 height 20
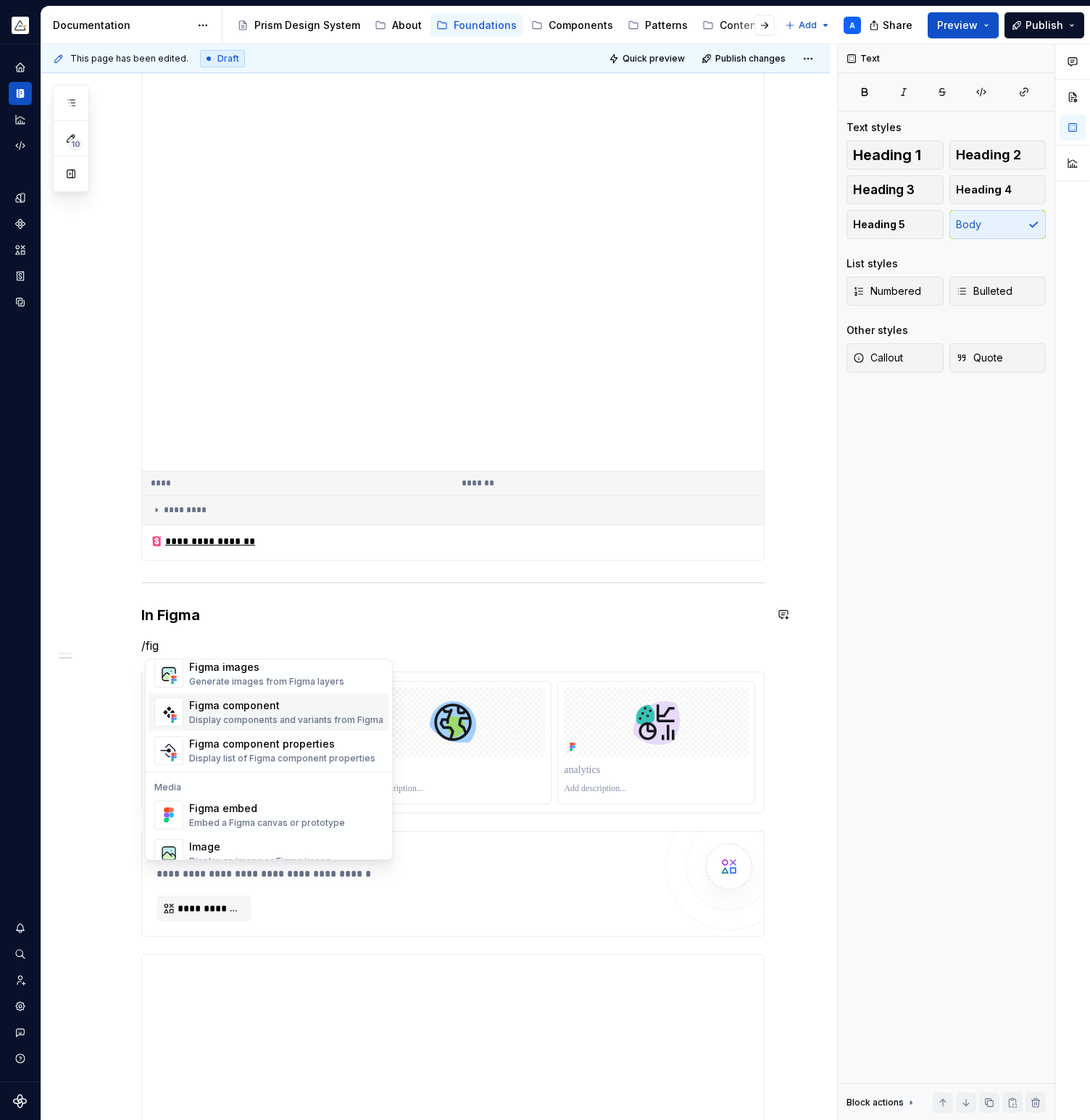
scroll to position [43, 0]
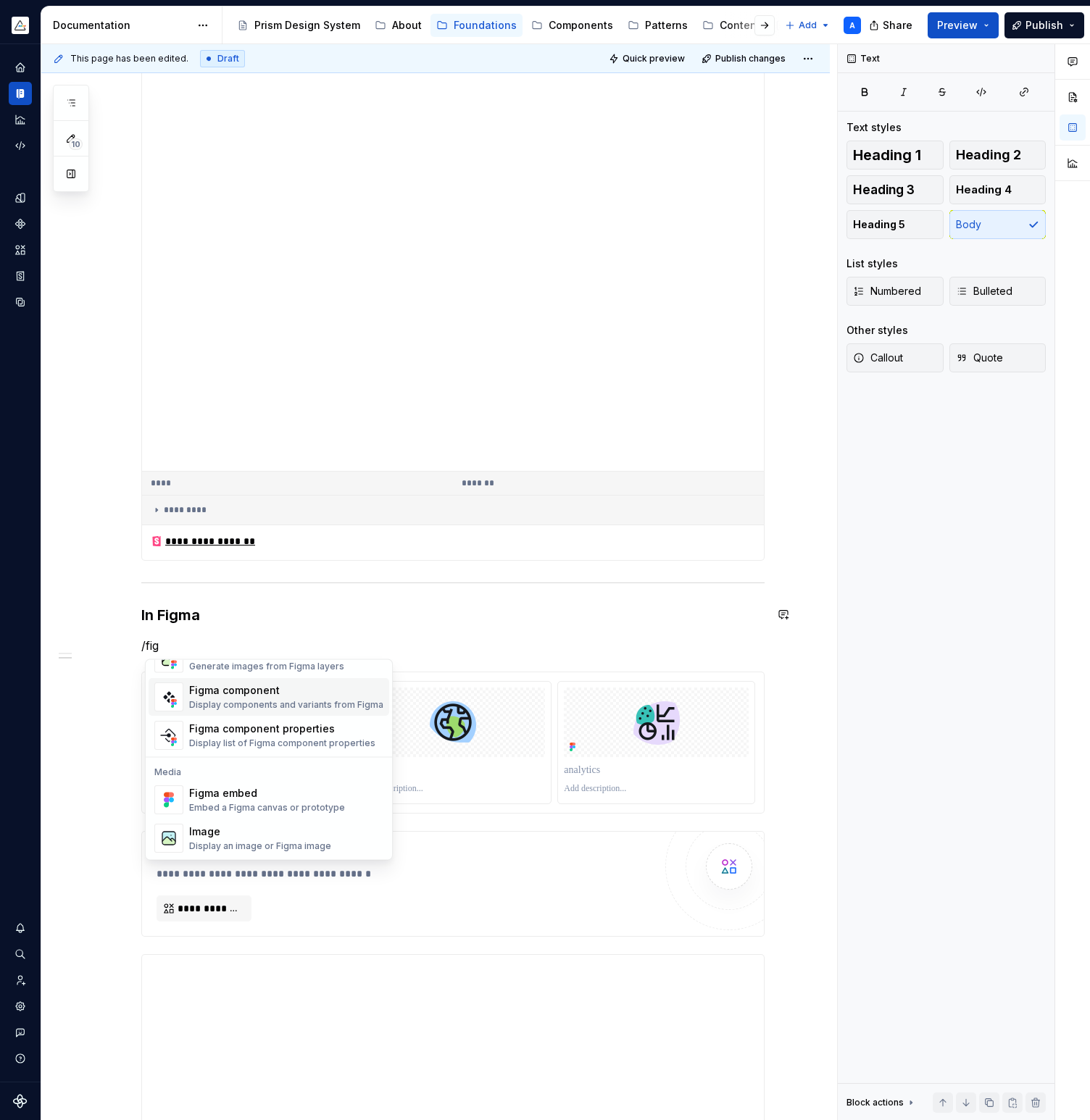
click at [296, 695] on div "Figma component" at bounding box center [286, 690] width 194 height 14
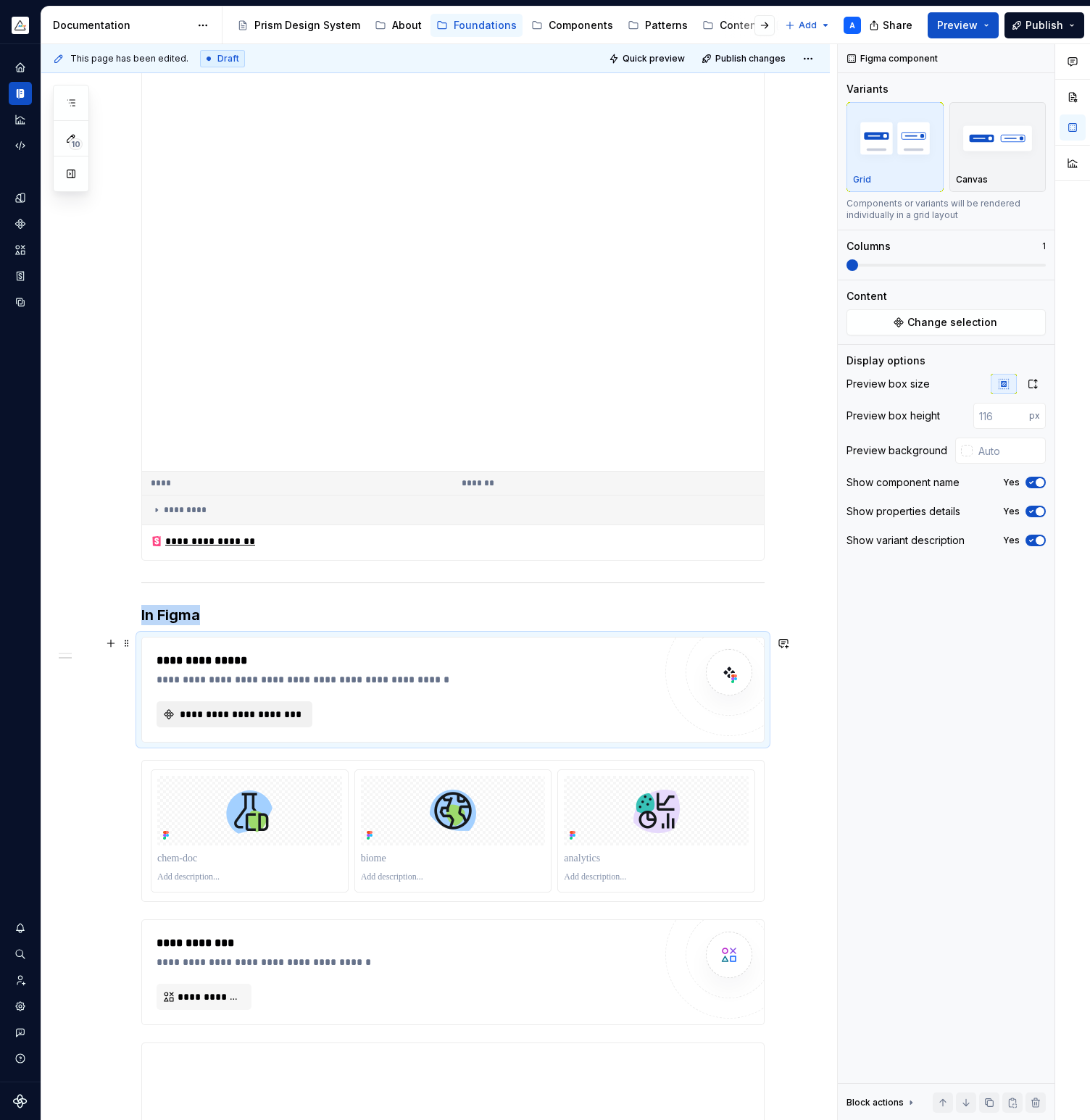
click at [273, 717] on span "**********" at bounding box center [240, 714] width 126 height 14
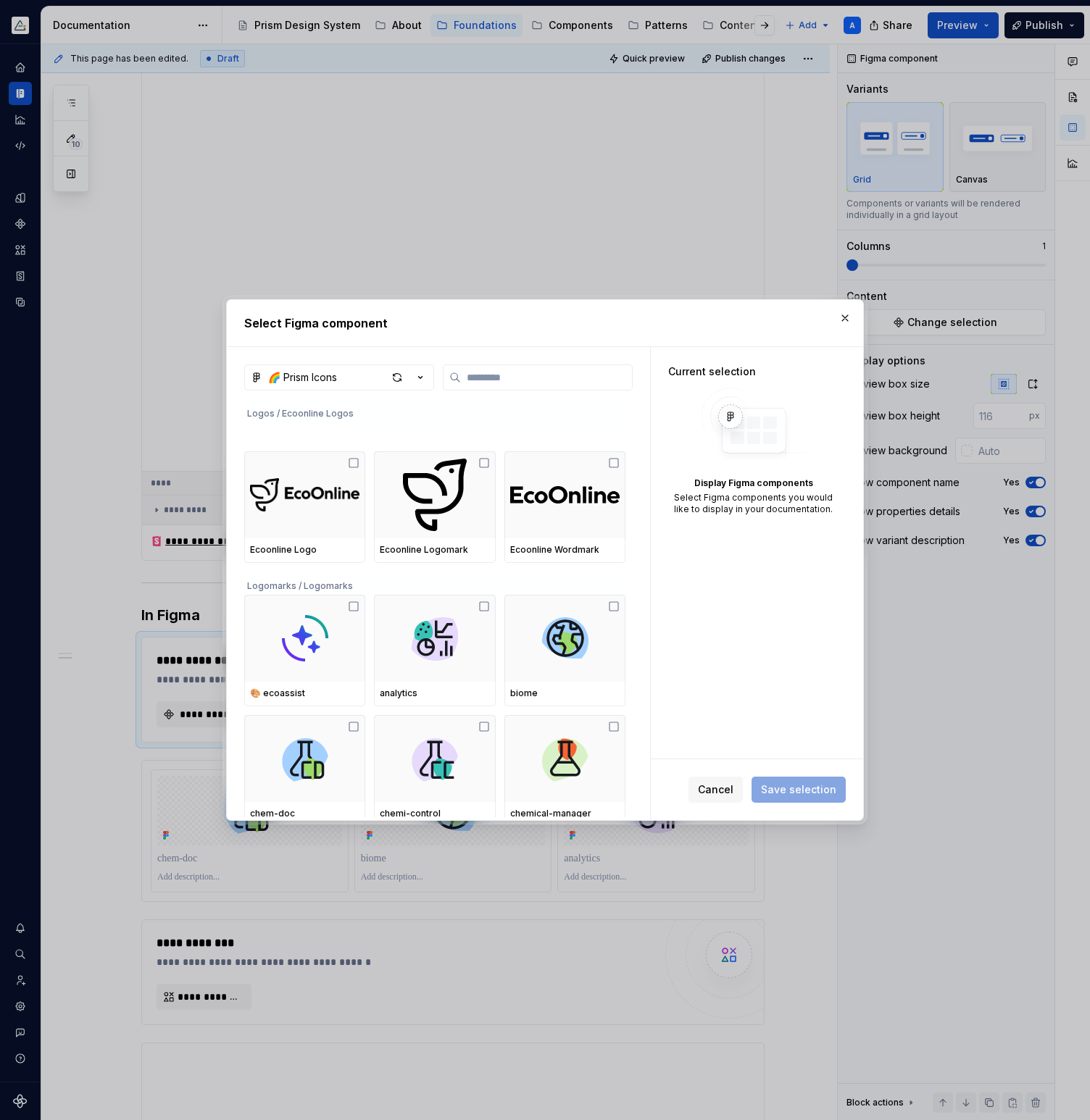
scroll to position [782, 0]
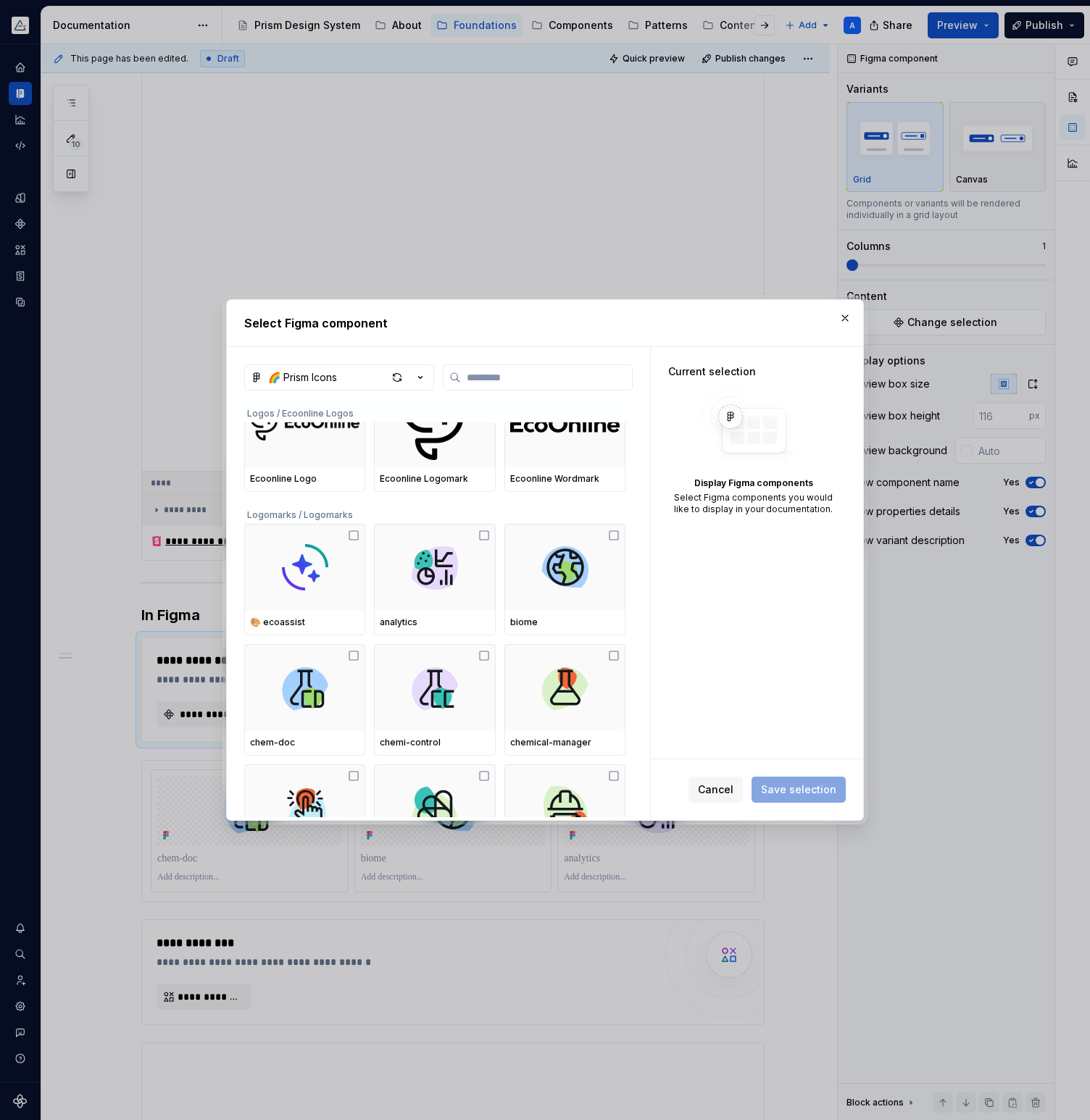
click at [311, 514] on div "Logomarks / Logomarks" at bounding box center [435, 513] width 382 height 23
click at [490, 535] on icon at bounding box center [483, 535] width 11 height 11
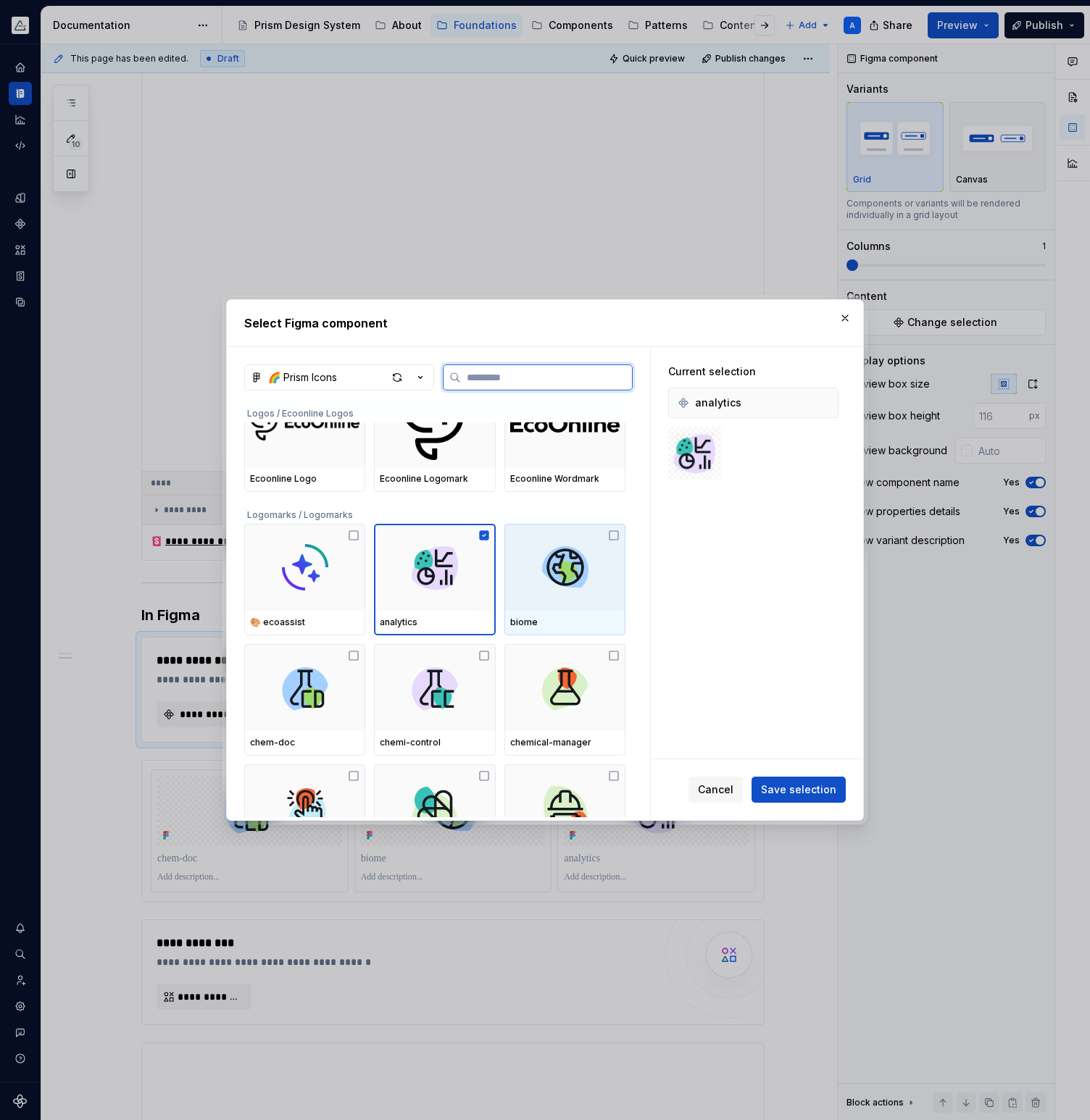
click at [620, 537] on icon at bounding box center [614, 535] width 11 height 11
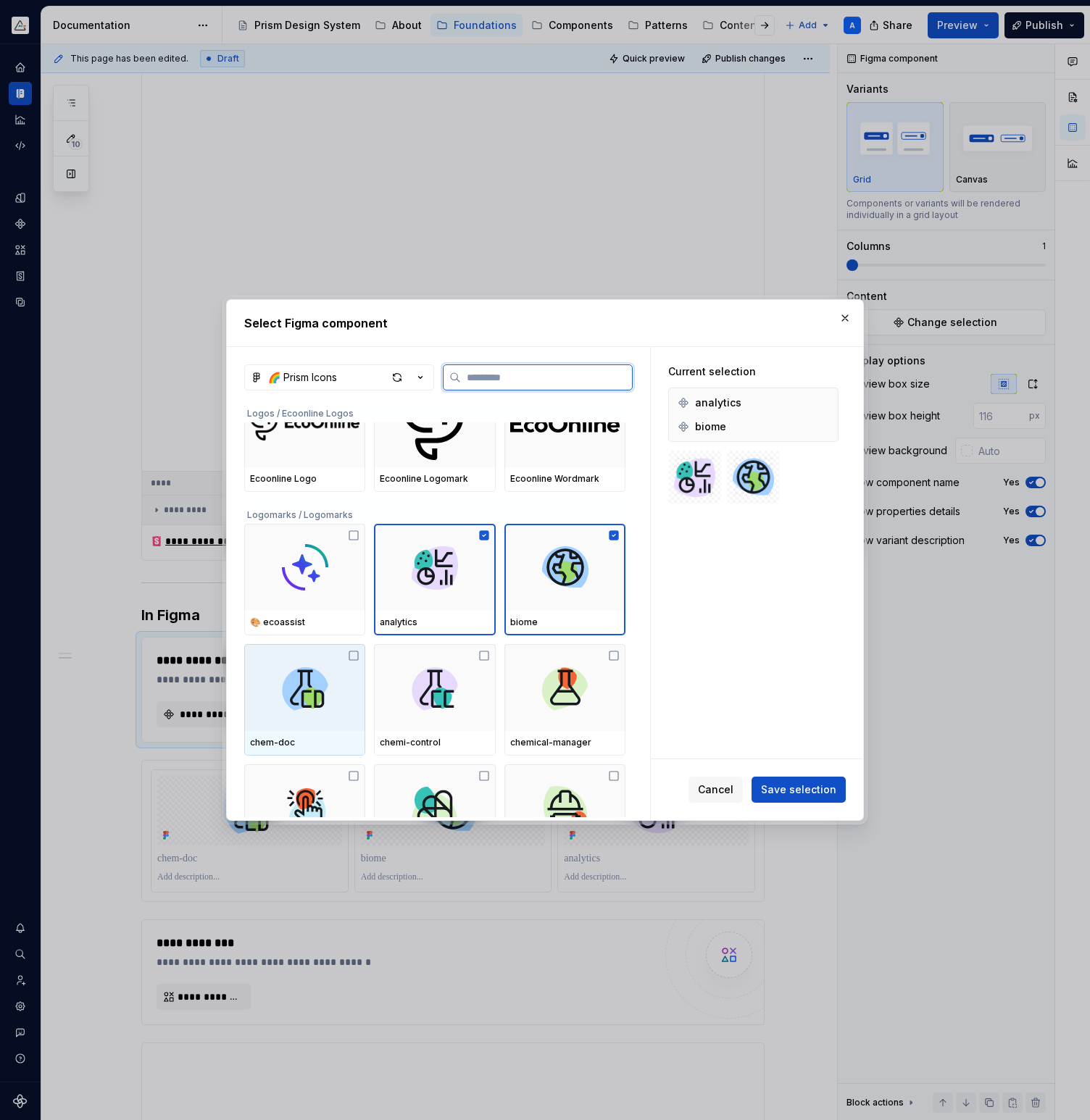
click at [354, 655] on icon at bounding box center [353, 655] width 11 height 11
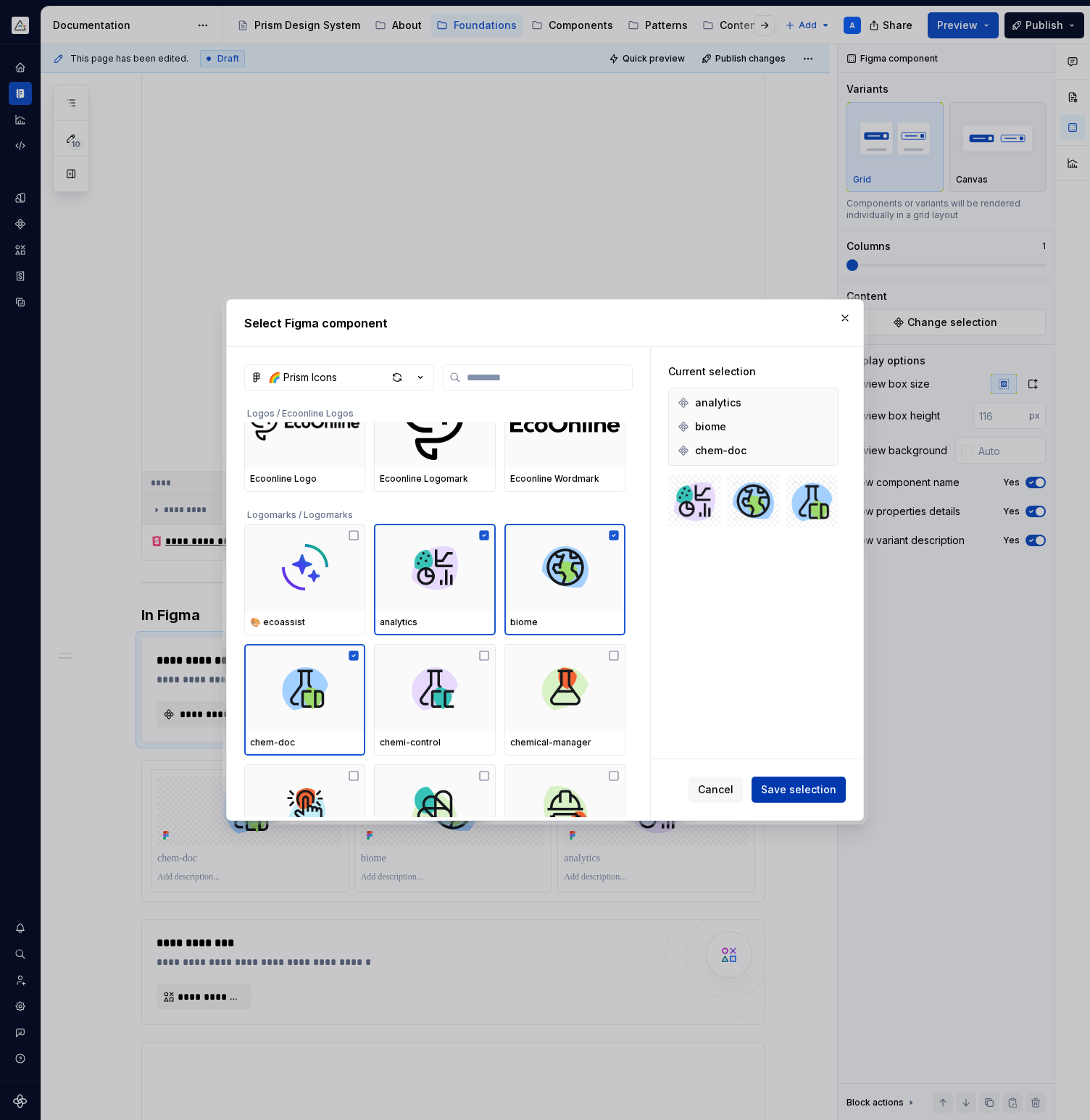
click at [788, 785] on span "Save selection" at bounding box center [798, 789] width 76 height 14
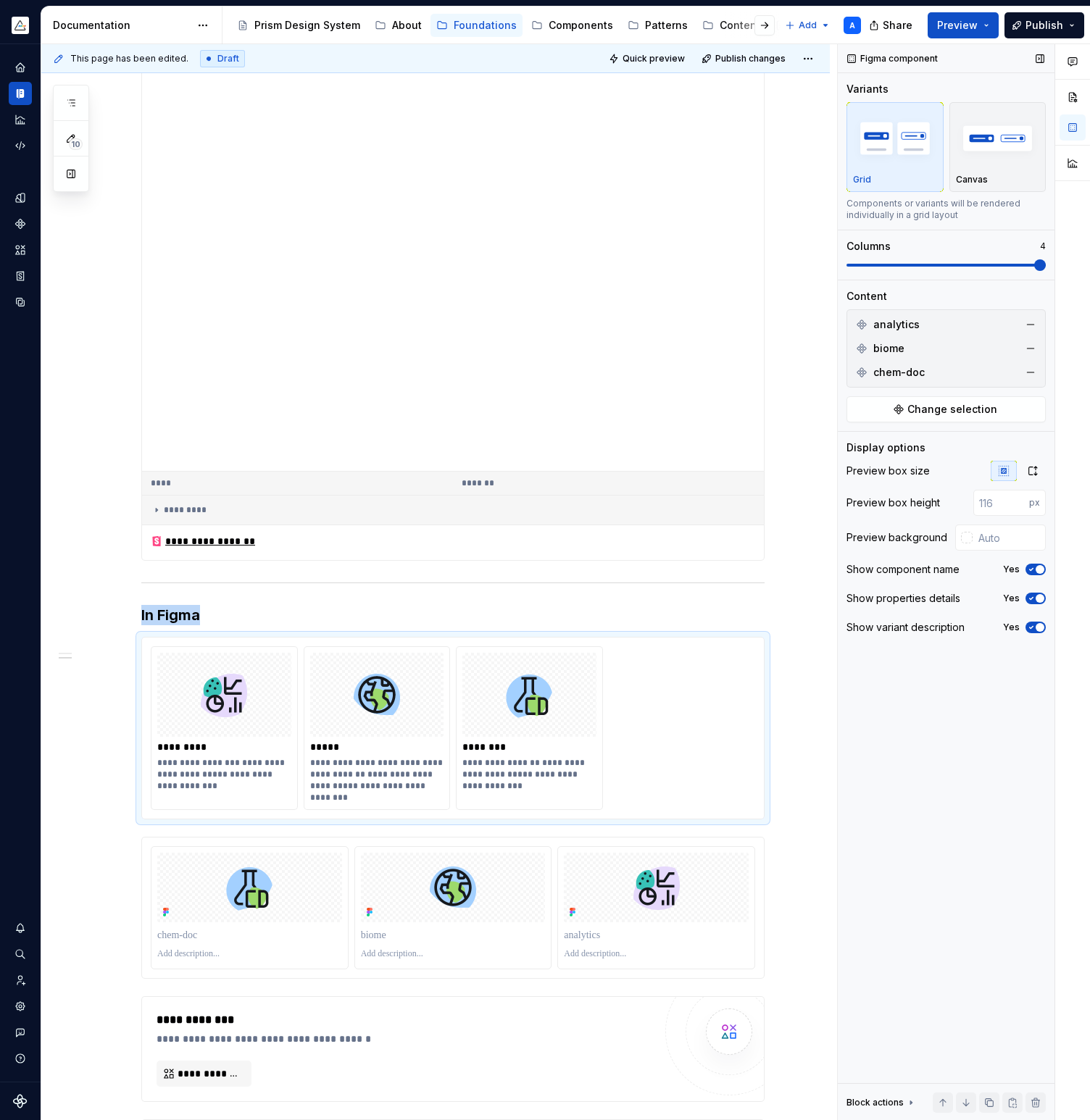
click at [1034, 270] on span at bounding box center [1039, 265] width 11 height 11
click at [1036, 600] on span "button" at bounding box center [1040, 599] width 9 height 9
click at [1036, 626] on span "button" at bounding box center [1040, 628] width 9 height 9
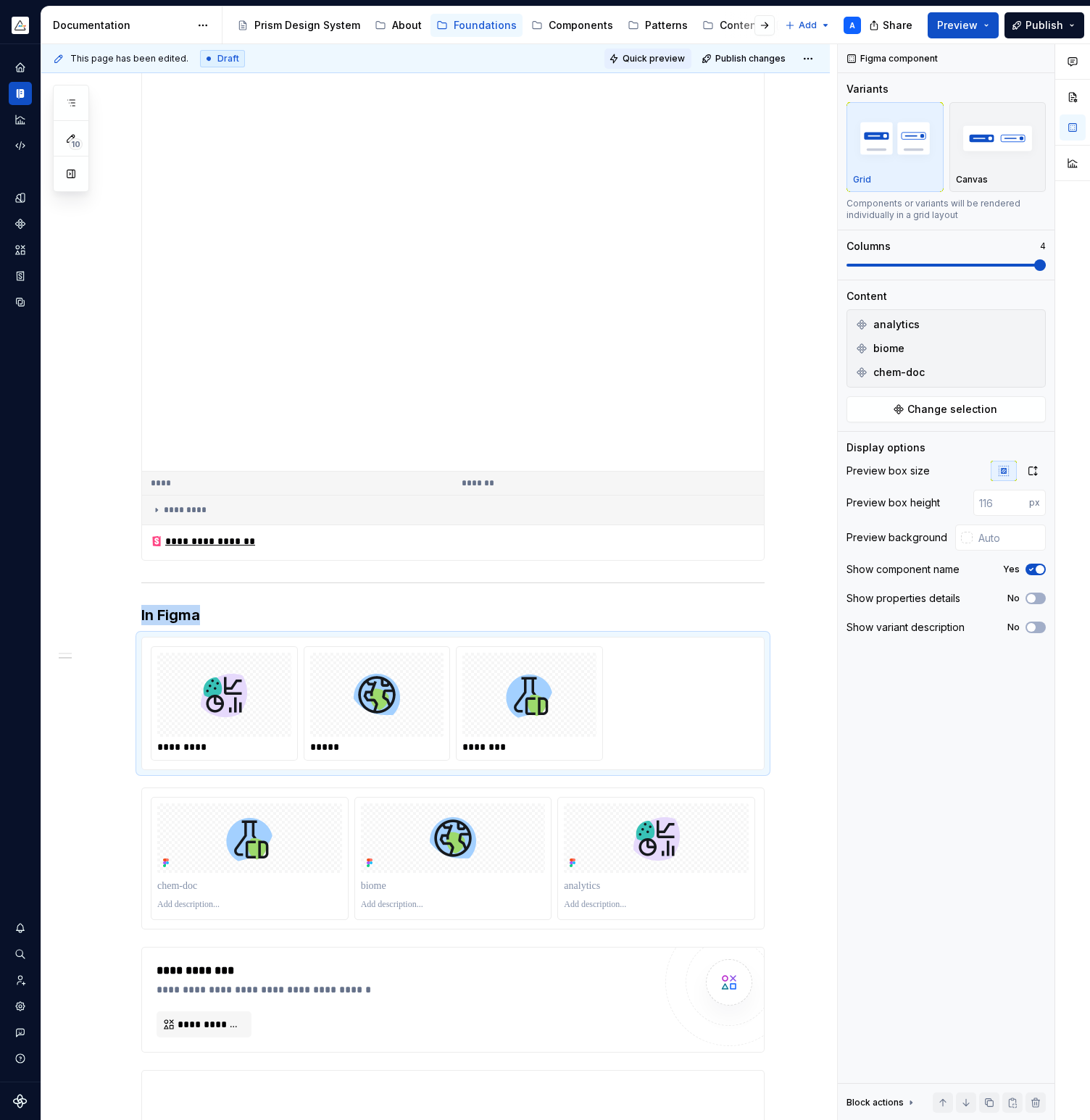
click at [658, 56] on span "Quick preview" at bounding box center [653, 58] width 62 height 11
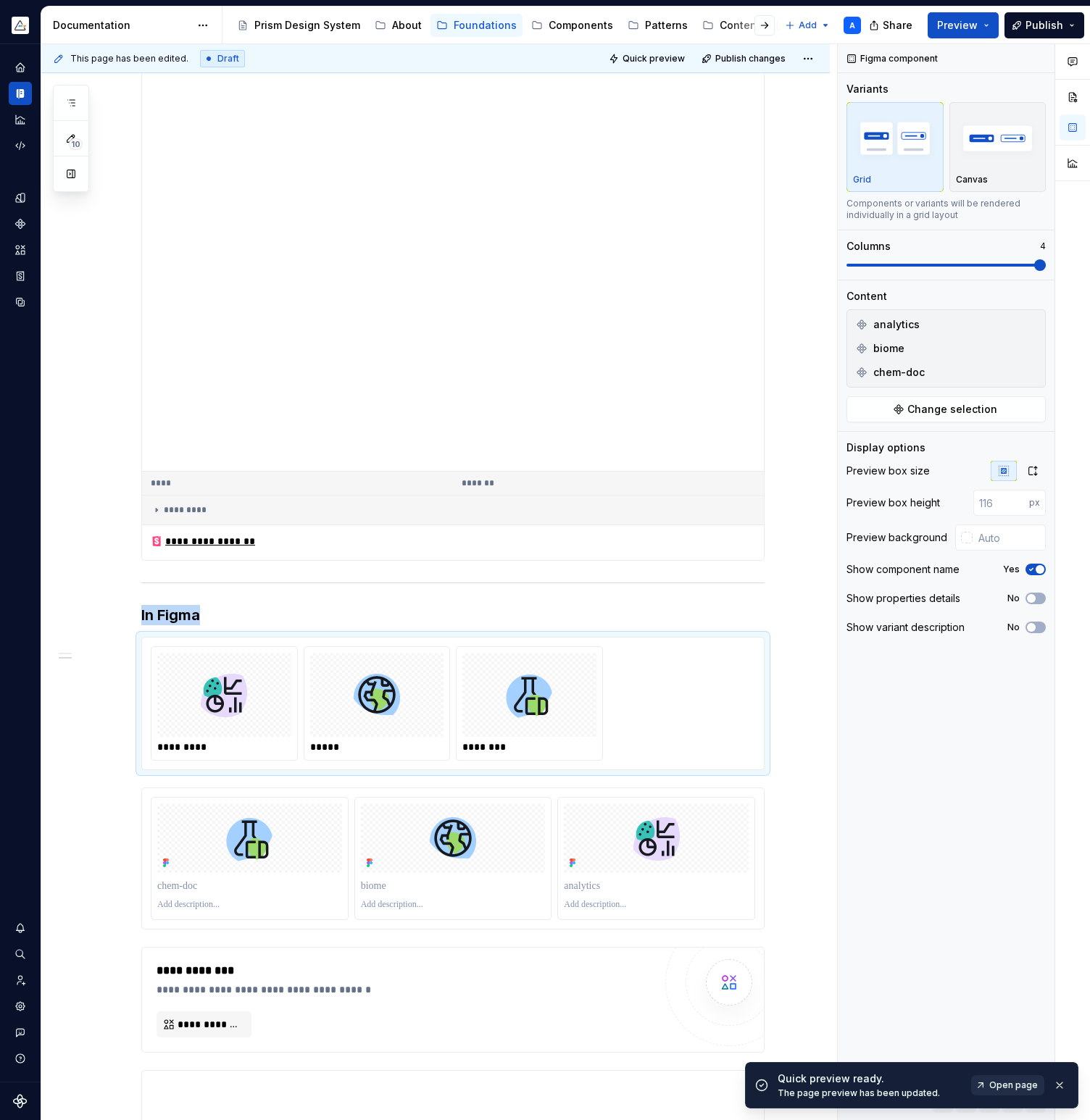
click at [999, 1087] on span "Open page" at bounding box center [1013, 1085] width 48 height 11
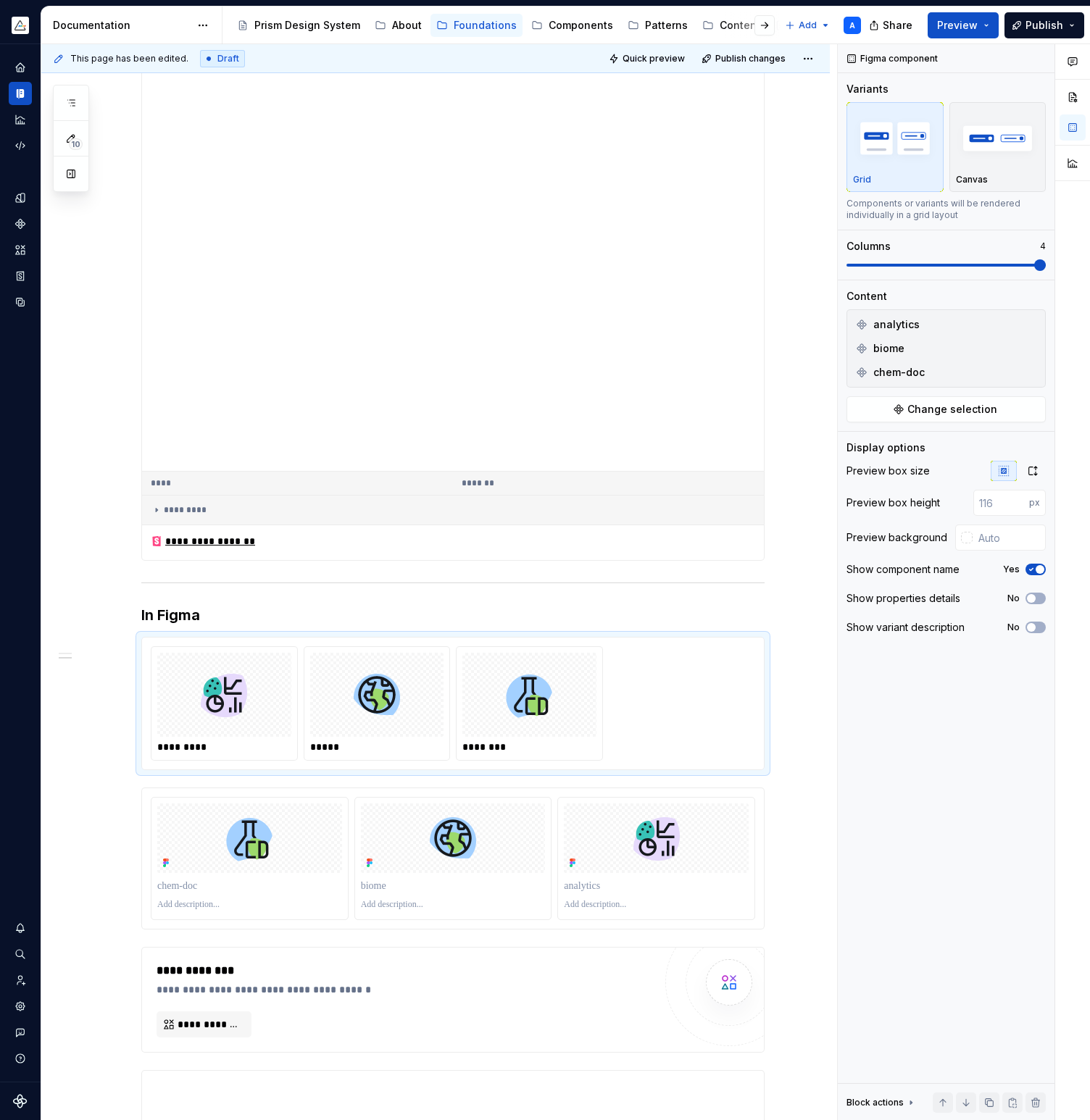
type textarea "*"
